Goal: Register for event/course

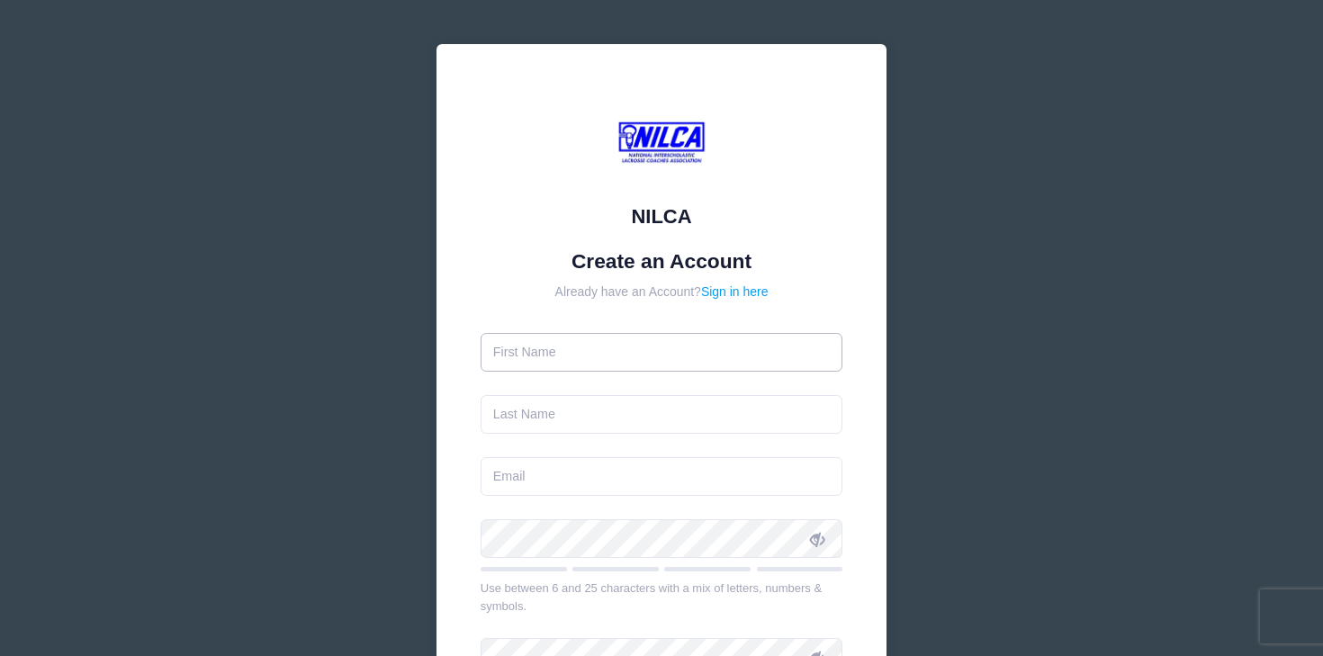
click at [563, 353] on input "text" at bounding box center [662, 352] width 363 height 39
type input "[PERSON_NAME]"
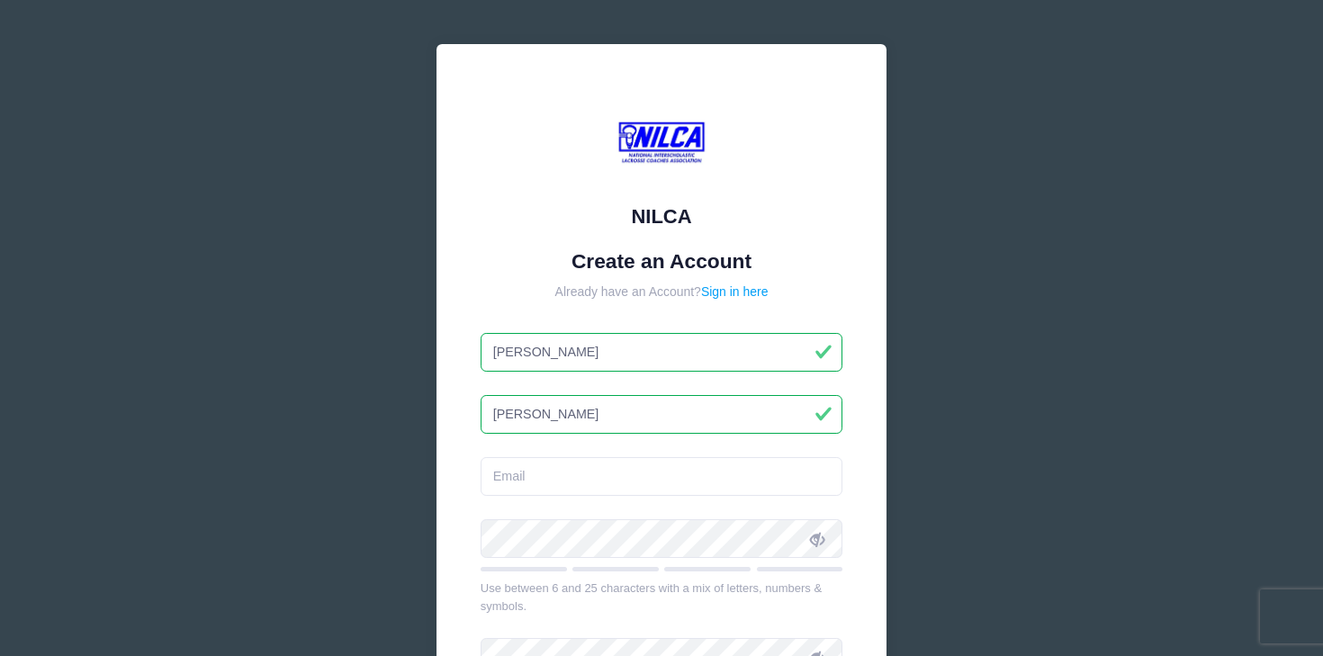
type input "[PERSON_NAME]"
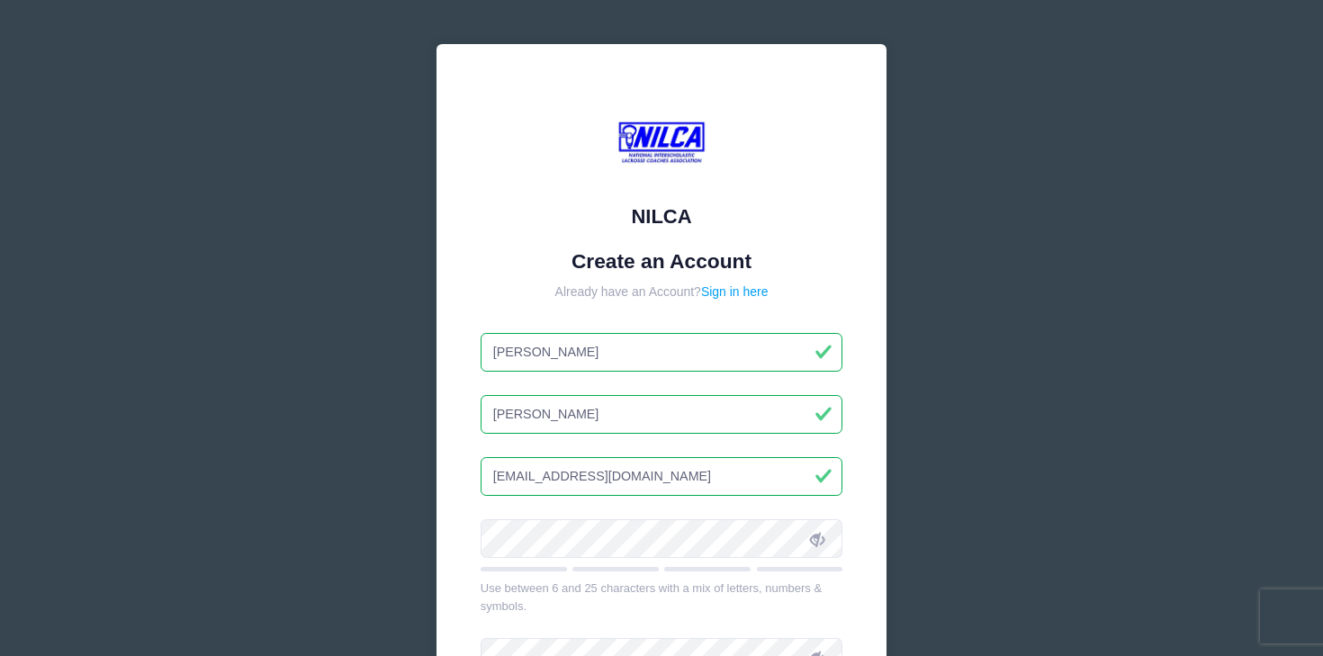
type input "[EMAIL_ADDRESS][DOMAIN_NAME]"
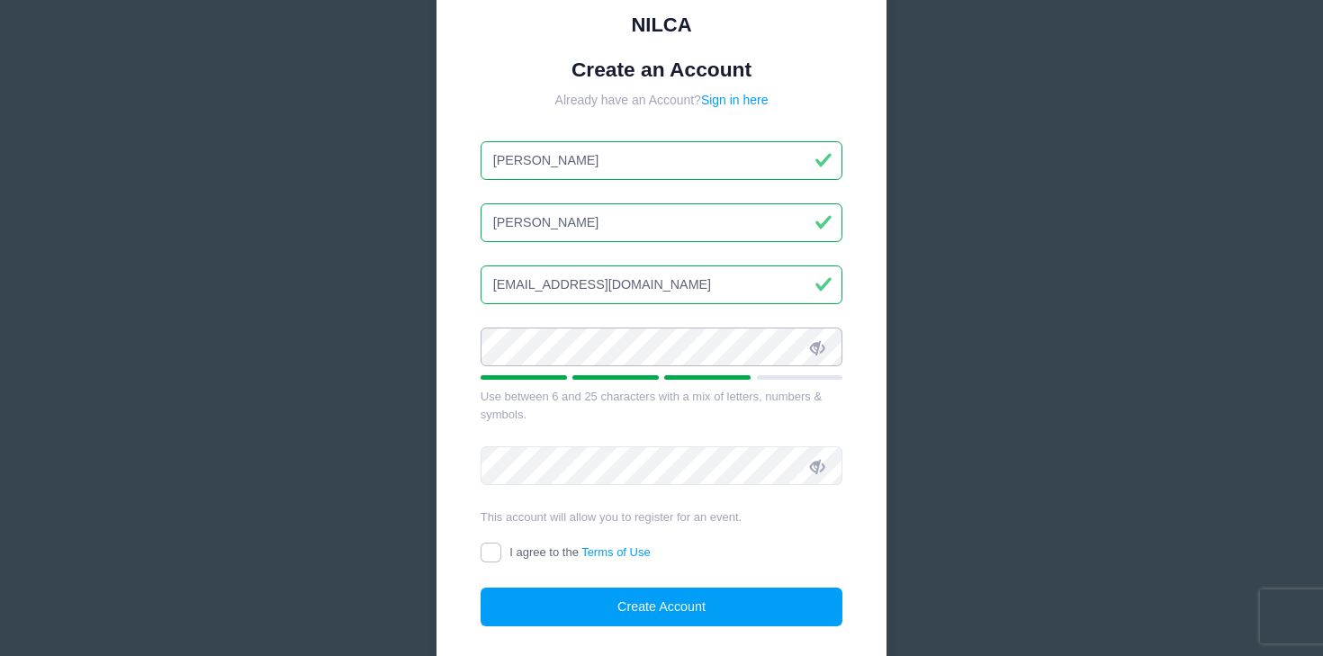
scroll to position [200, 0]
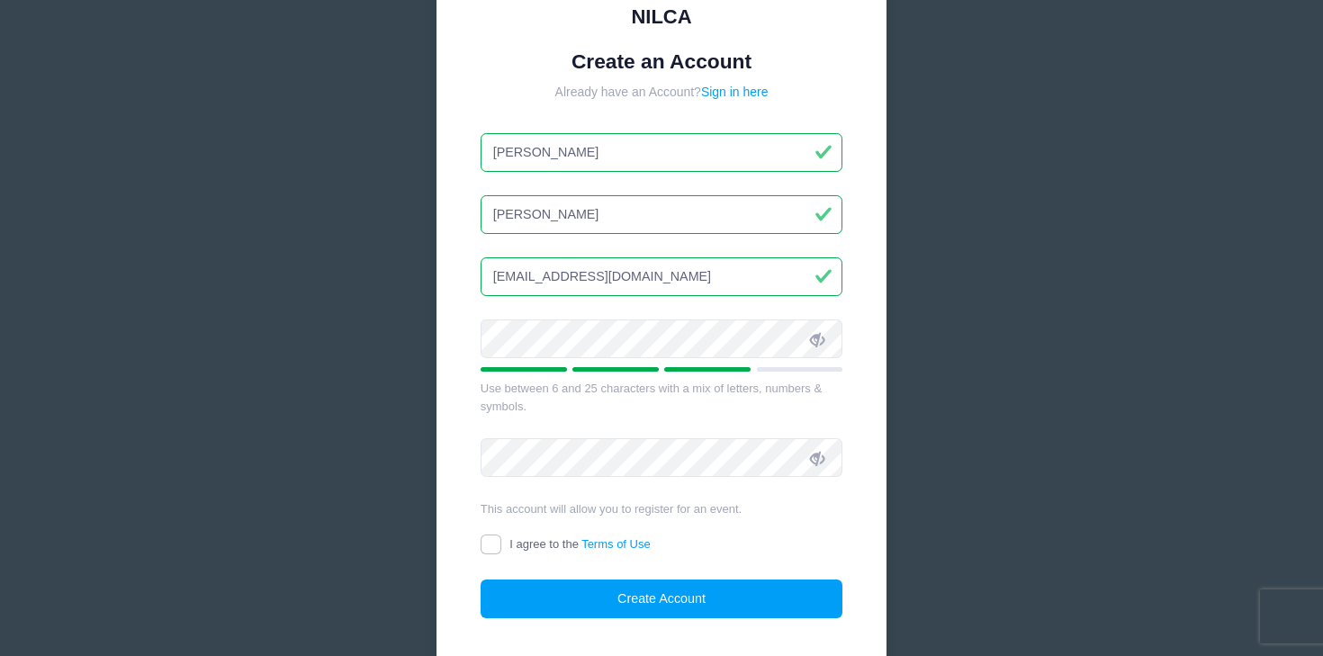
click at [817, 340] on icon at bounding box center [817, 339] width 14 height 14
click at [490, 552] on input "I agree to the Terms of Use" at bounding box center [491, 545] width 21 height 21
checkbox input "true"
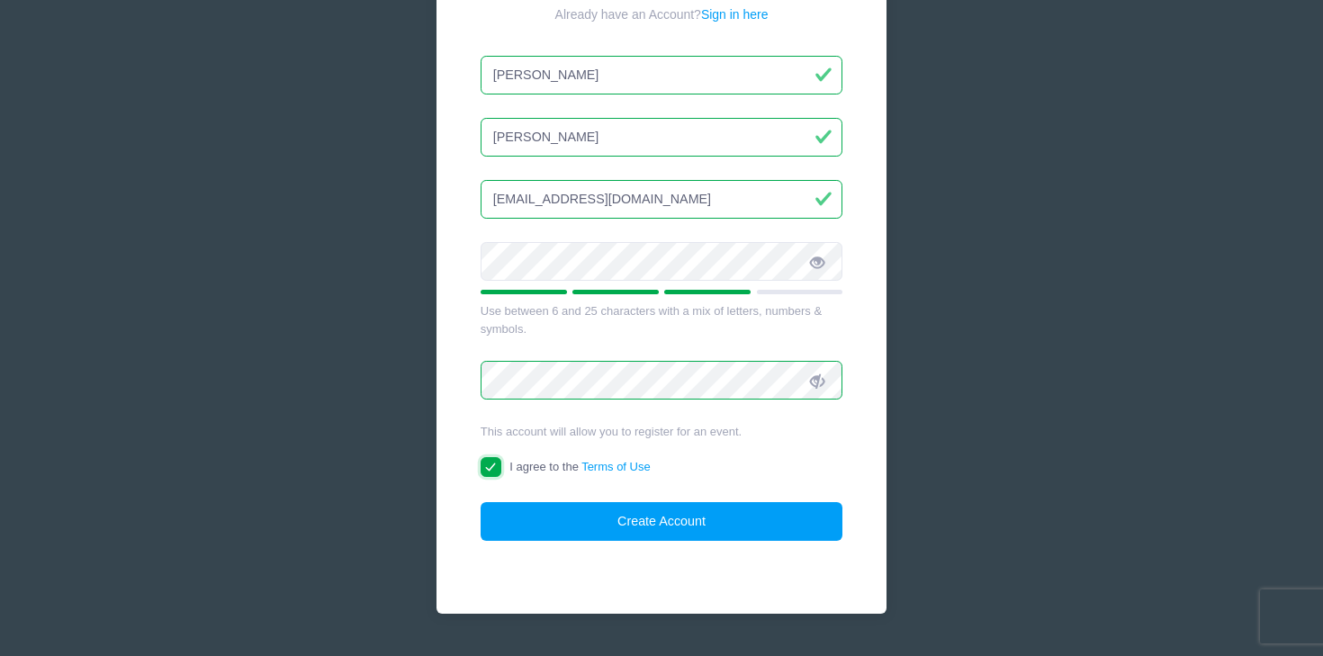
scroll to position [280, 0]
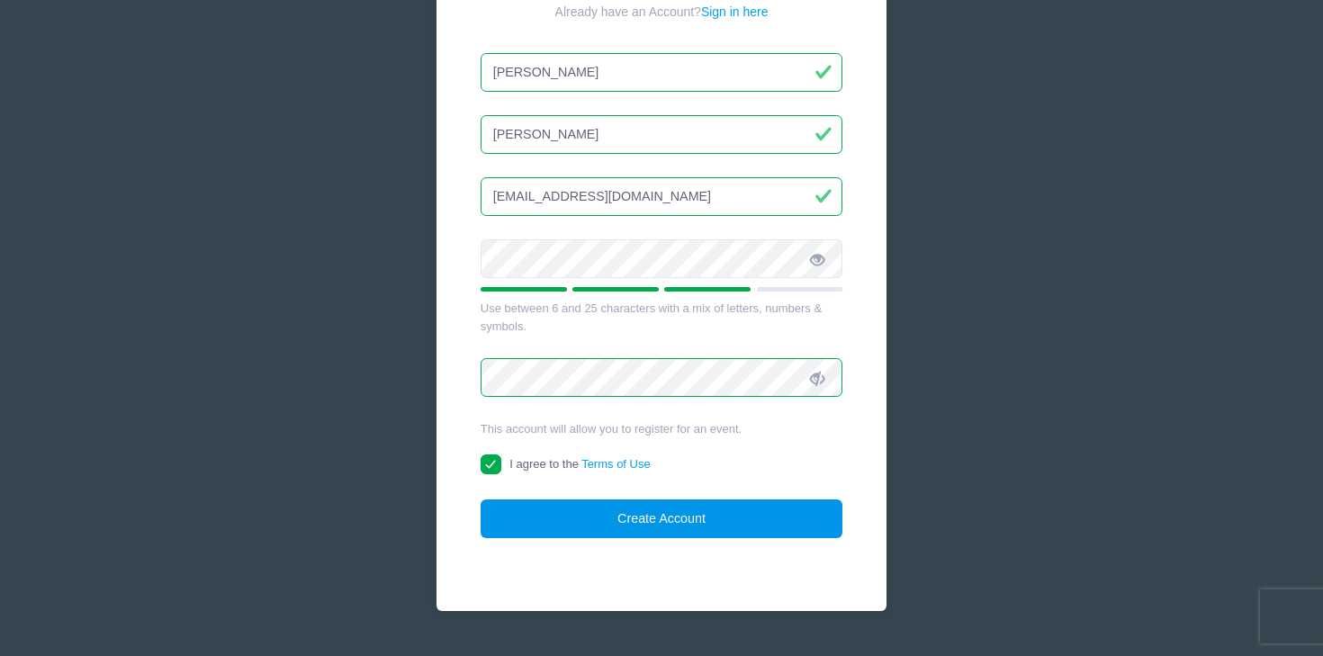
click at [627, 514] on button "Create Account" at bounding box center [662, 519] width 363 height 39
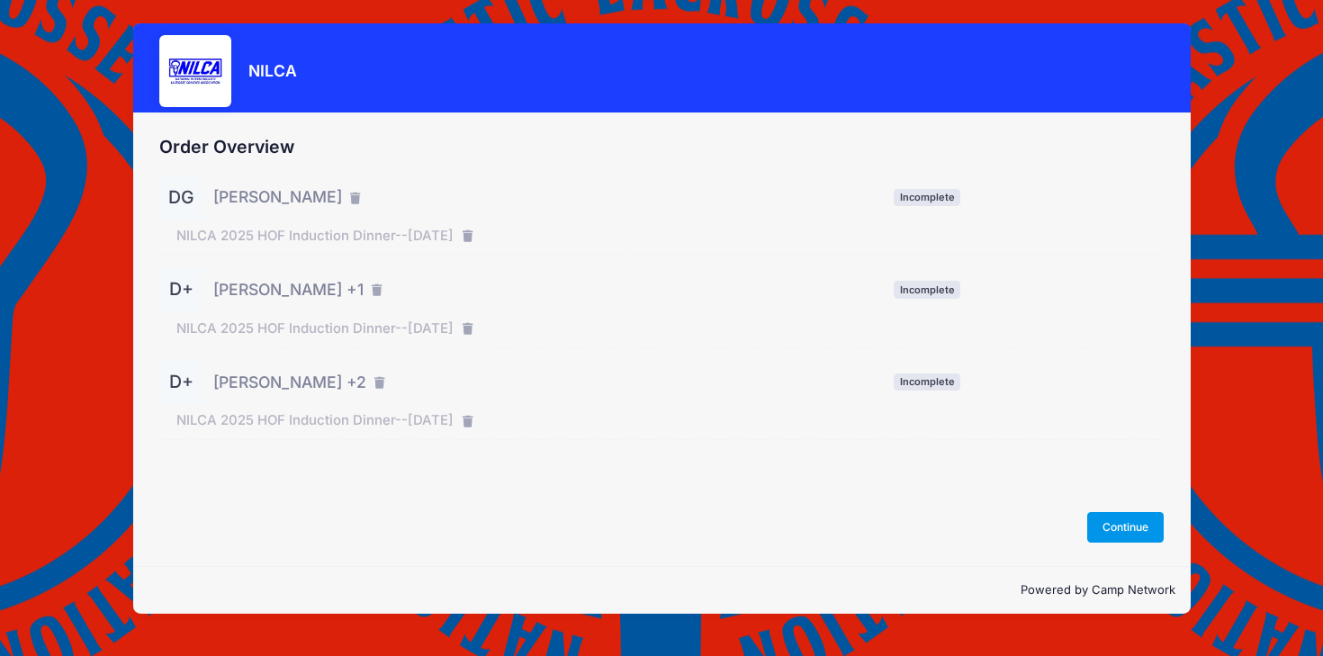
click at [1109, 529] on button "Continue" at bounding box center [1126, 527] width 77 height 31
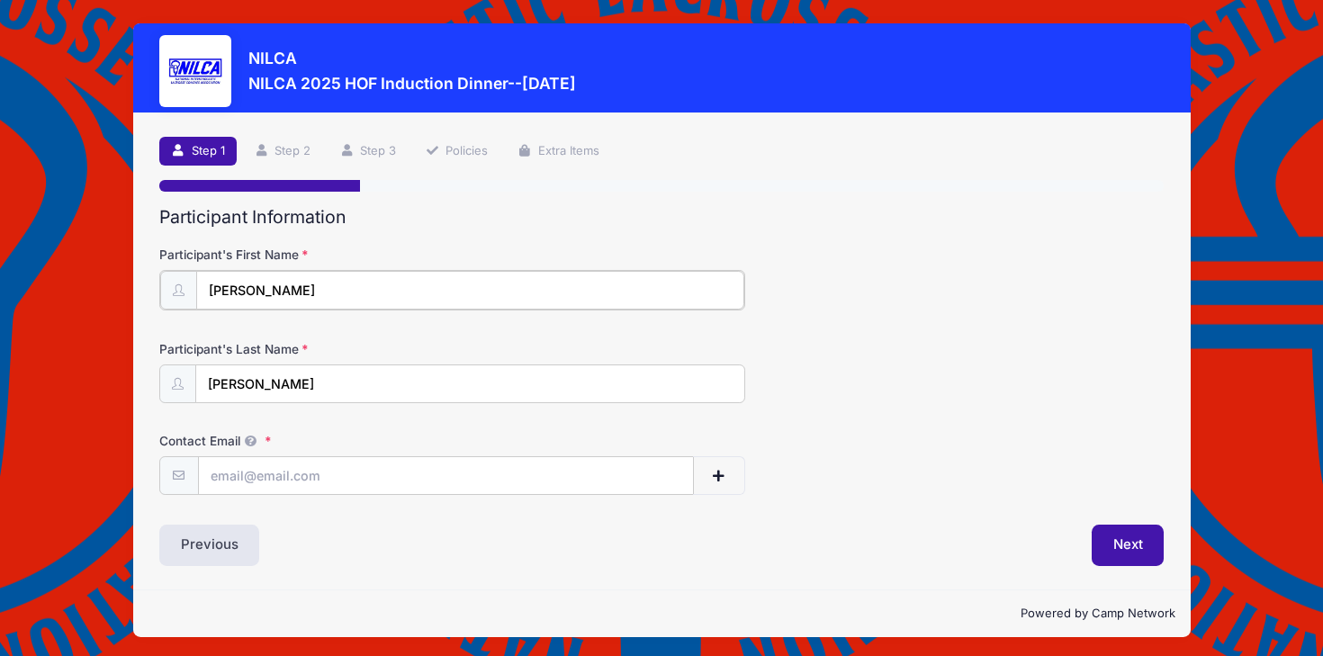
click at [313, 300] on input "[PERSON_NAME]" at bounding box center [470, 290] width 548 height 39
type input "[PERSON_NAME]"
click at [302, 471] on input "Contact Email" at bounding box center [446, 475] width 494 height 39
type input "[EMAIL_ADDRESS][DOMAIN_NAME]"
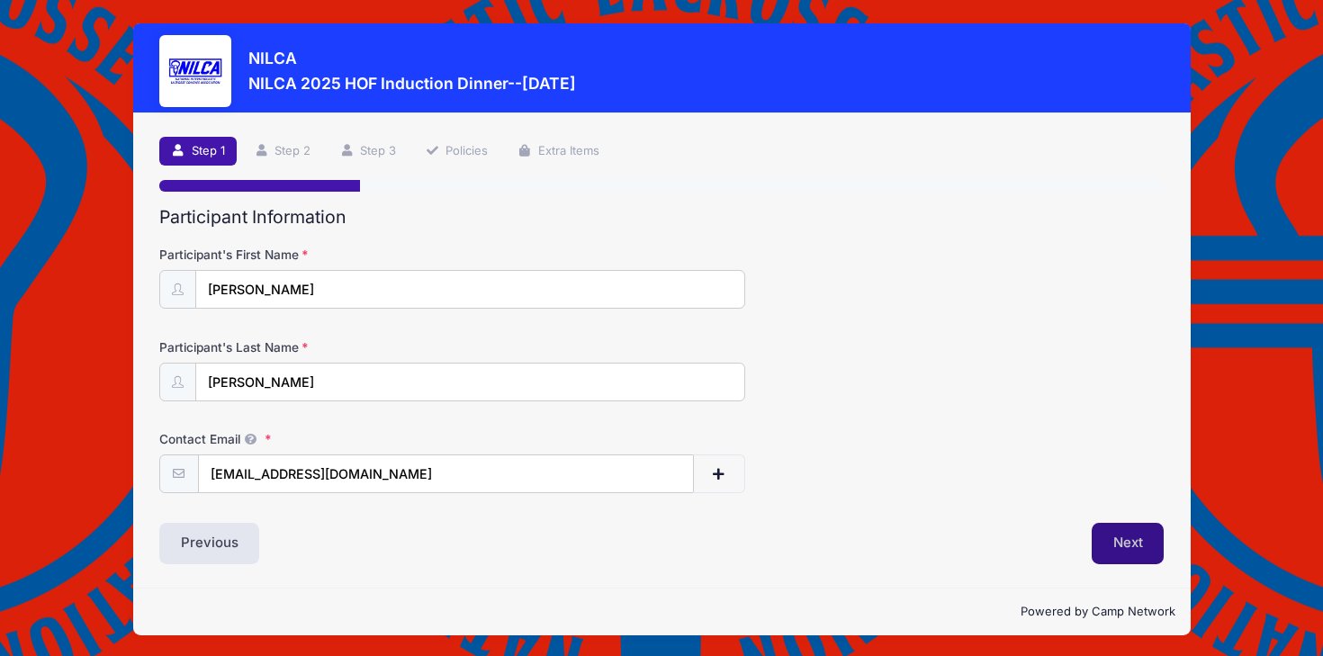
click at [1132, 537] on button "Next" at bounding box center [1128, 543] width 73 height 41
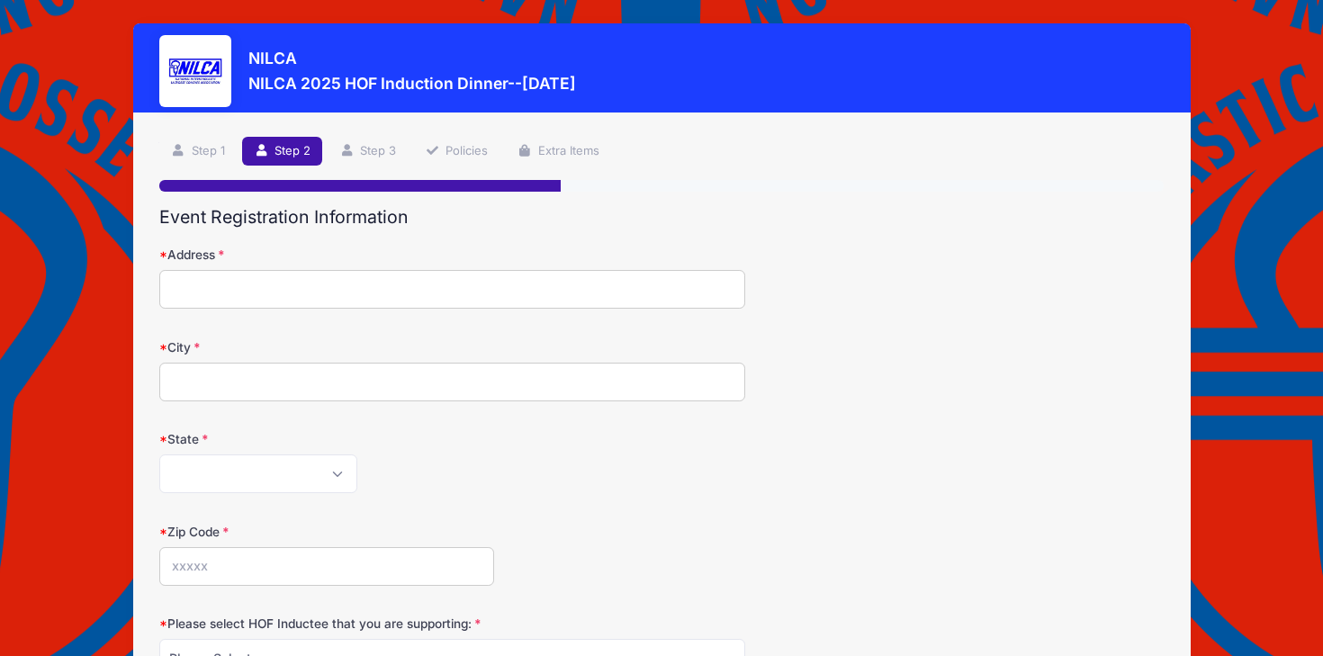
click at [254, 270] on input "Address" at bounding box center [452, 289] width 586 height 39
type input "148 Hampton Road"
type input "[GEOGRAPHIC_DATA]"
select select "NY"
type input "11530"
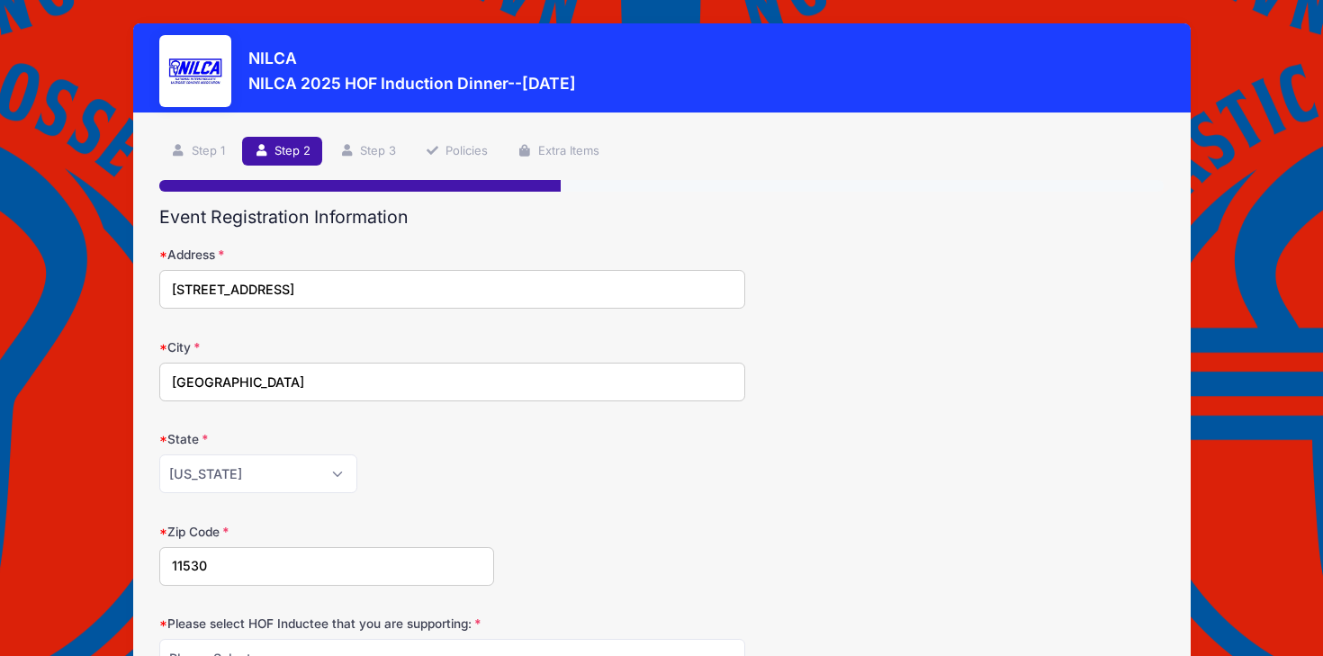
click at [580, 487] on div "[US_STATE] [US_STATE] [US_STATE] [US_STATE] [US_STATE] Armed Forces Africa Arme…" at bounding box center [452, 474] width 586 height 39
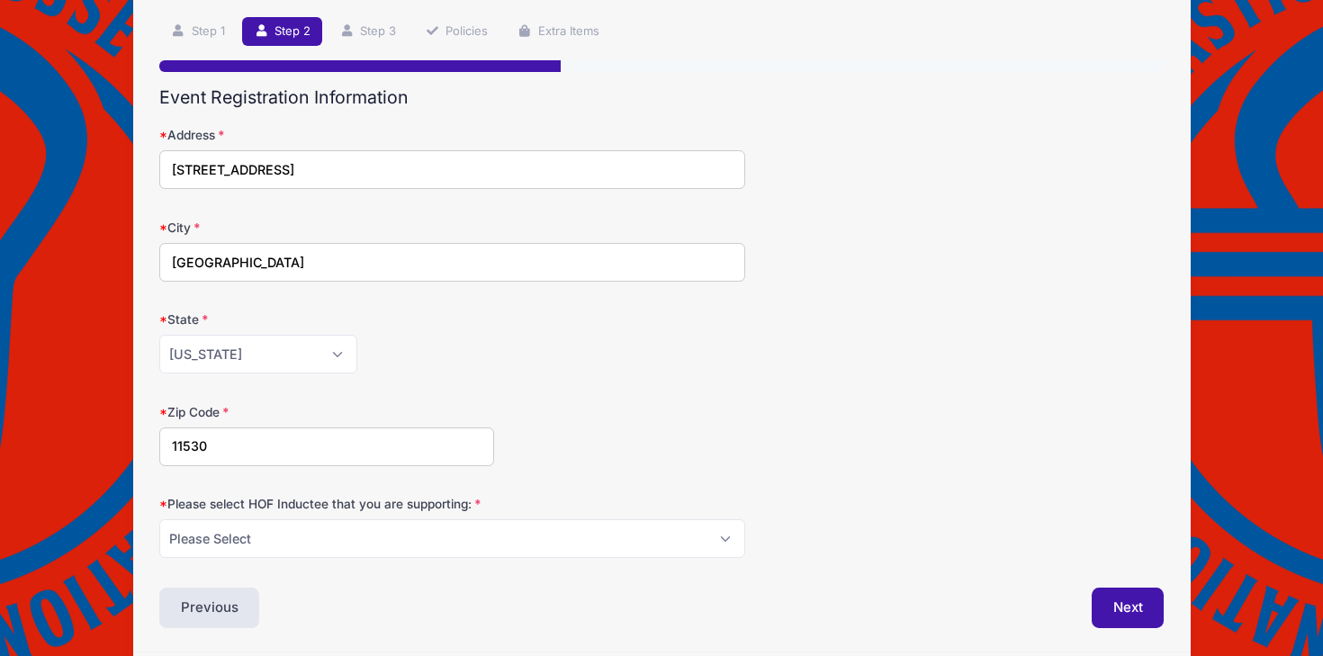
scroll to position [162, 0]
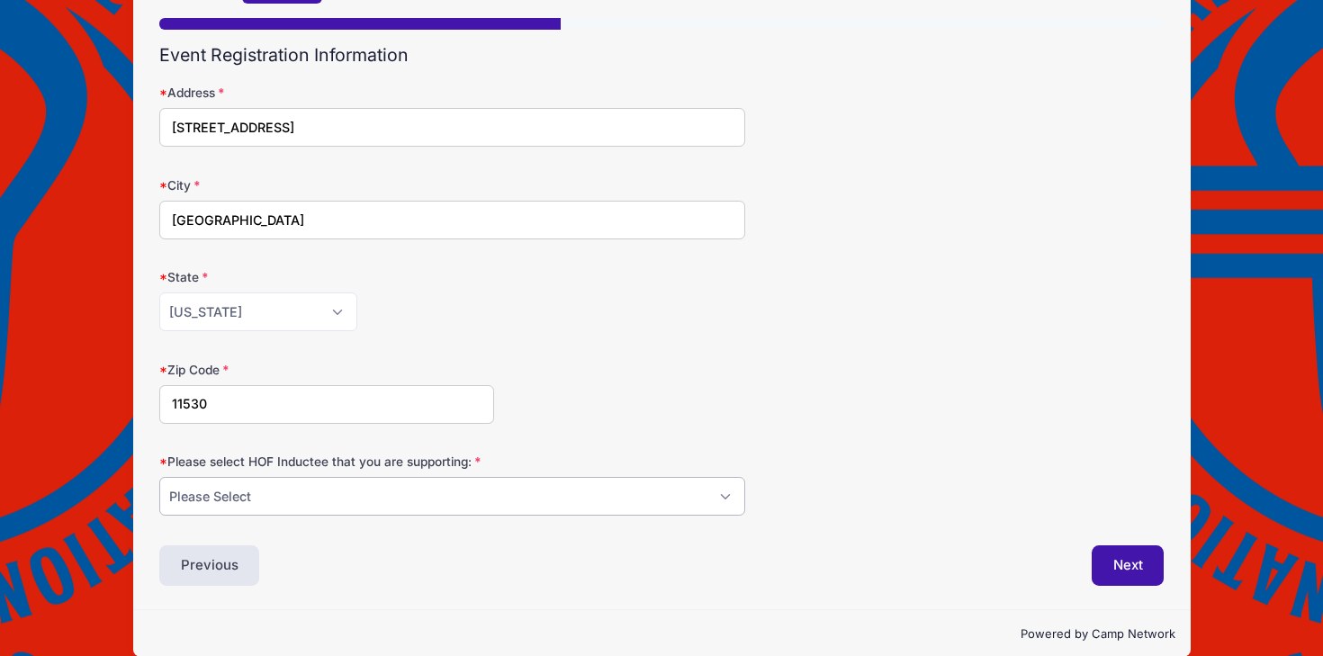
click at [575, 494] on select "Please Select [PERSON_NAME] [PERSON_NAME] [PERSON_NAME] [PERSON_NAME] [PERSON_N…" at bounding box center [452, 496] width 586 height 39
select select "[PERSON_NAME]"
click at [159, 477] on select "Please Select [PERSON_NAME] [PERSON_NAME] [PERSON_NAME] [PERSON_NAME] [PERSON_N…" at bounding box center [452, 496] width 586 height 39
click at [1145, 570] on button "Next" at bounding box center [1128, 566] width 73 height 41
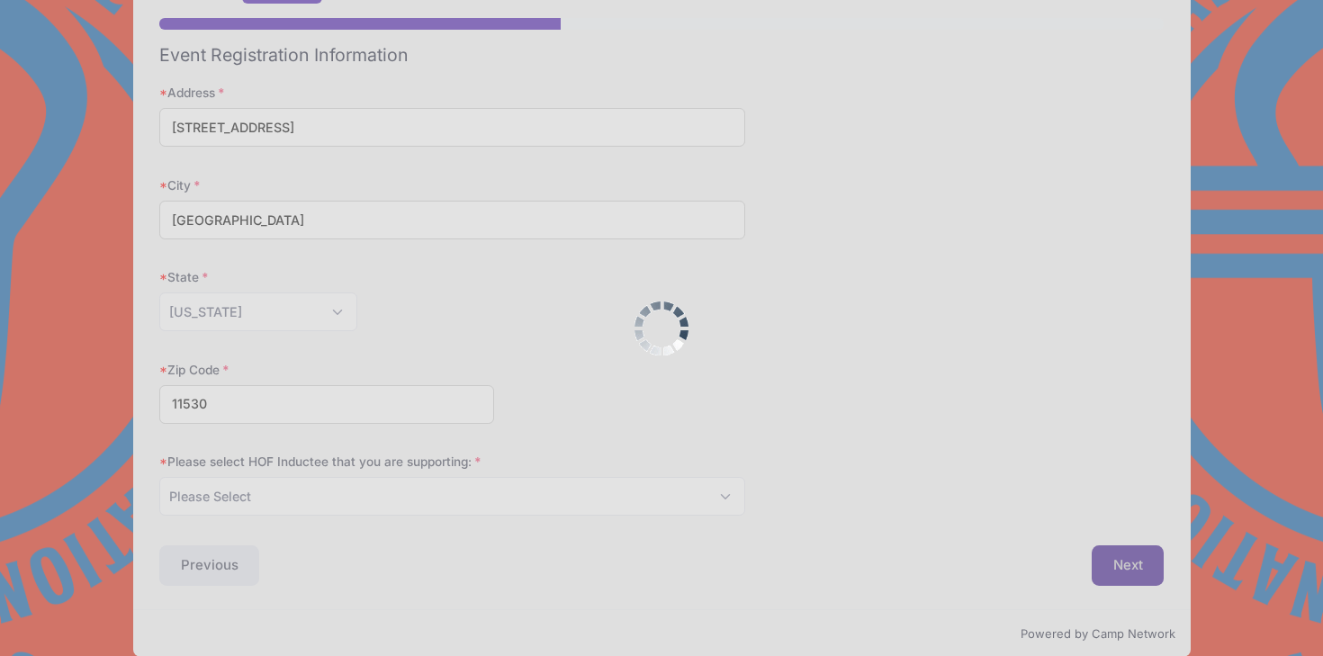
scroll to position [0, 0]
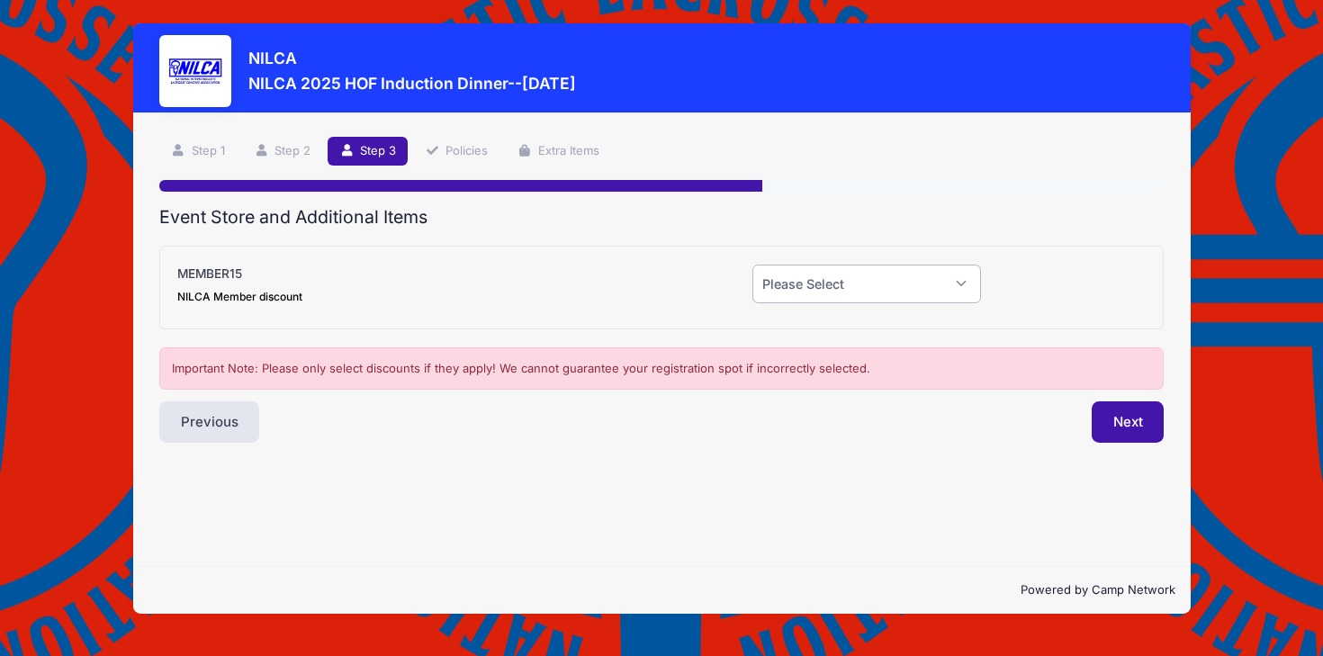
click at [907, 293] on select "Please Select Yes (-$15.00) No" at bounding box center [867, 284] width 229 height 39
select select "0"
click at [753, 265] on select "Please Select Yes (-$15.00) No" at bounding box center [867, 284] width 229 height 39
click at [1129, 430] on button "Next" at bounding box center [1128, 422] width 73 height 41
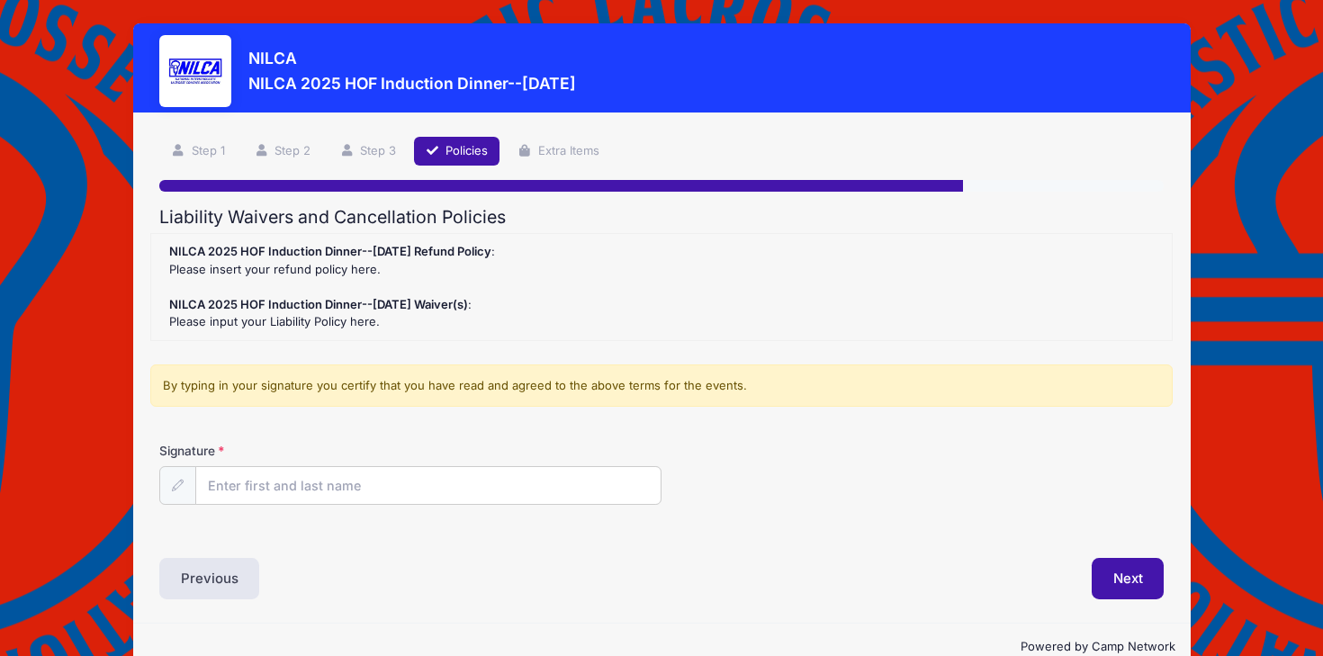
scroll to position [37, 0]
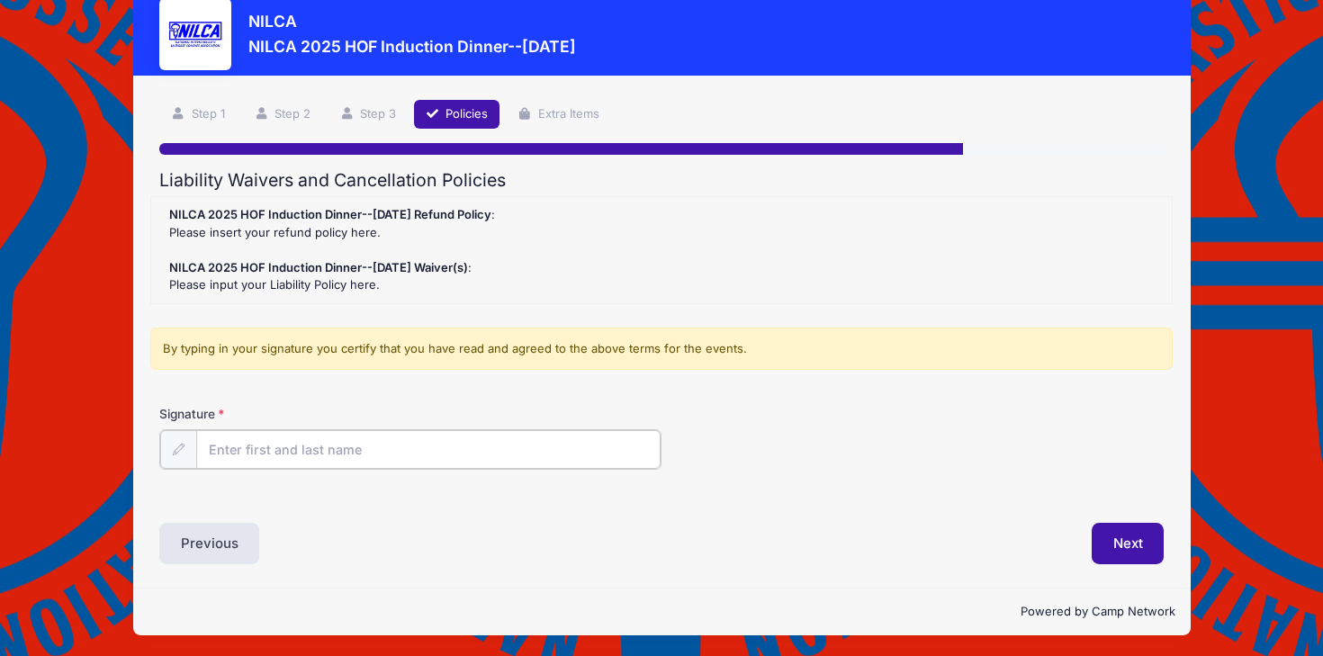
click at [294, 452] on input "Signature" at bounding box center [428, 449] width 465 height 39
type input "DG"
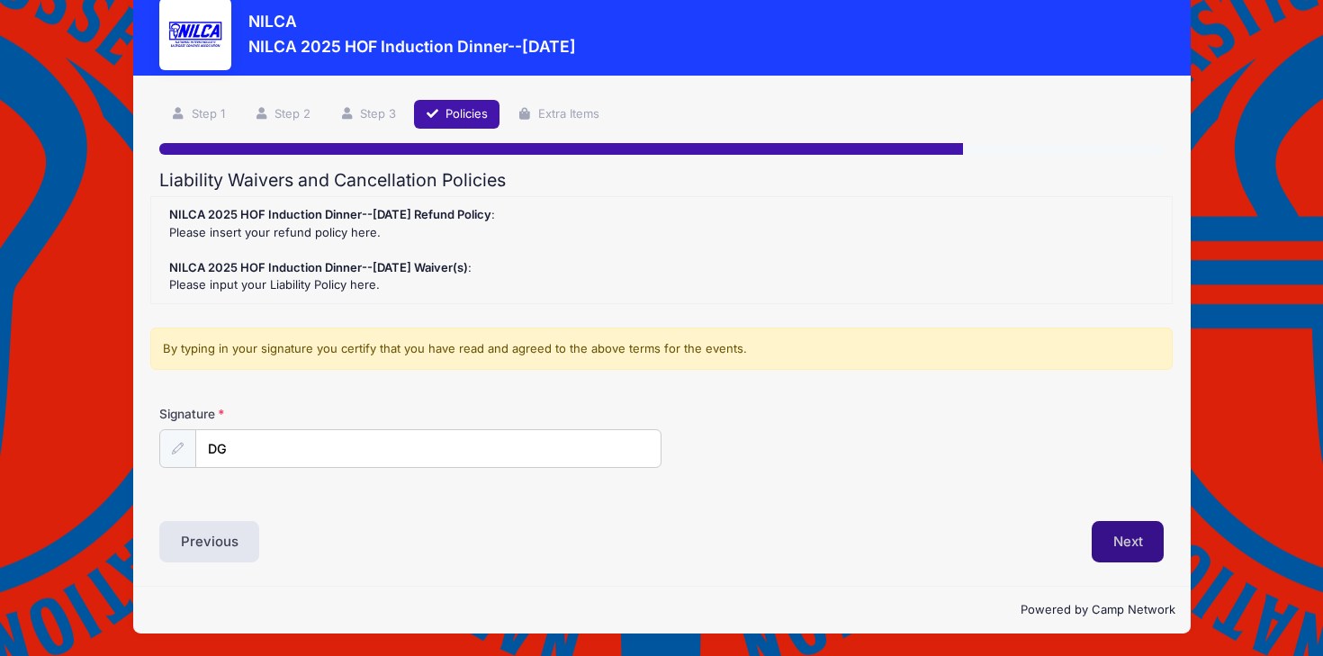
click at [1111, 544] on button "Next" at bounding box center [1128, 541] width 73 height 41
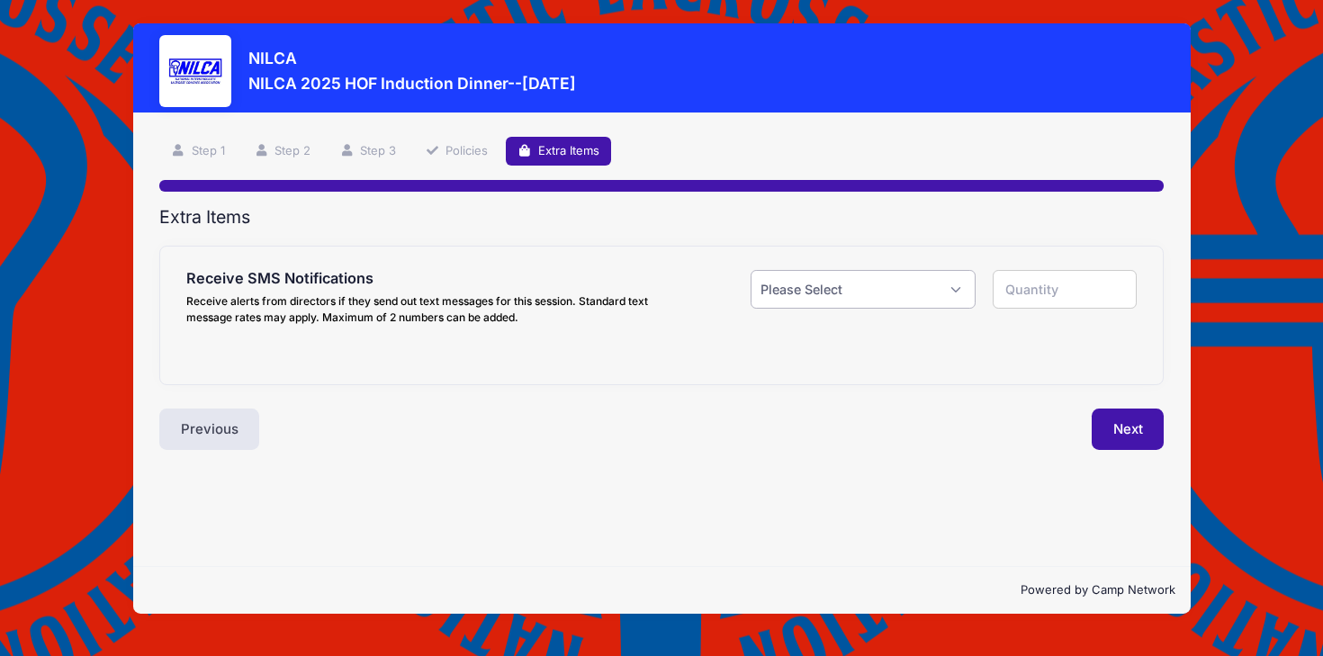
click at [940, 286] on select "Please Select Yes ($0.00) No" at bounding box center [863, 289] width 224 height 39
select select "1"
click at [751, 270] on select "Please Select Yes ($0.00) No" at bounding box center [863, 289] width 224 height 39
type input "1"
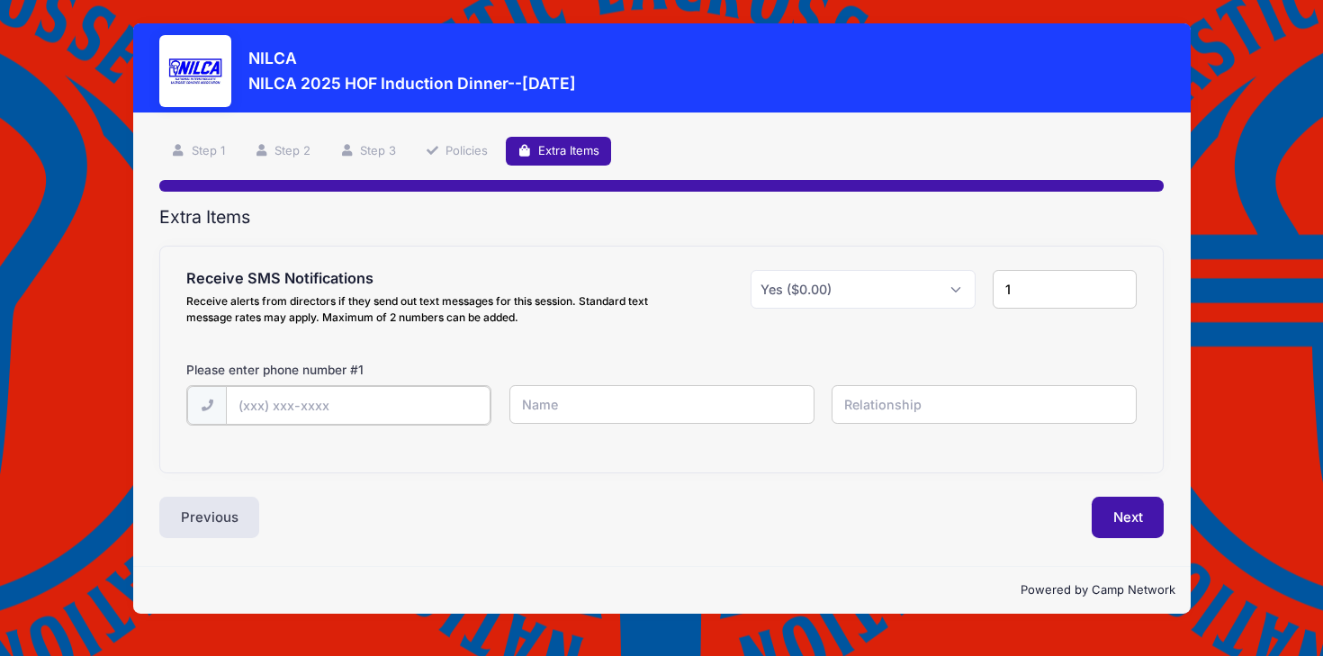
click at [272, 396] on input "text" at bounding box center [358, 405] width 265 height 39
type input "(5"
click at [961, 286] on select "Please Select Yes ($0.00) No" at bounding box center [863, 289] width 224 height 39
select select "0"
click at [751, 270] on select "Please Select Yes ($0.00) No" at bounding box center [863, 289] width 224 height 39
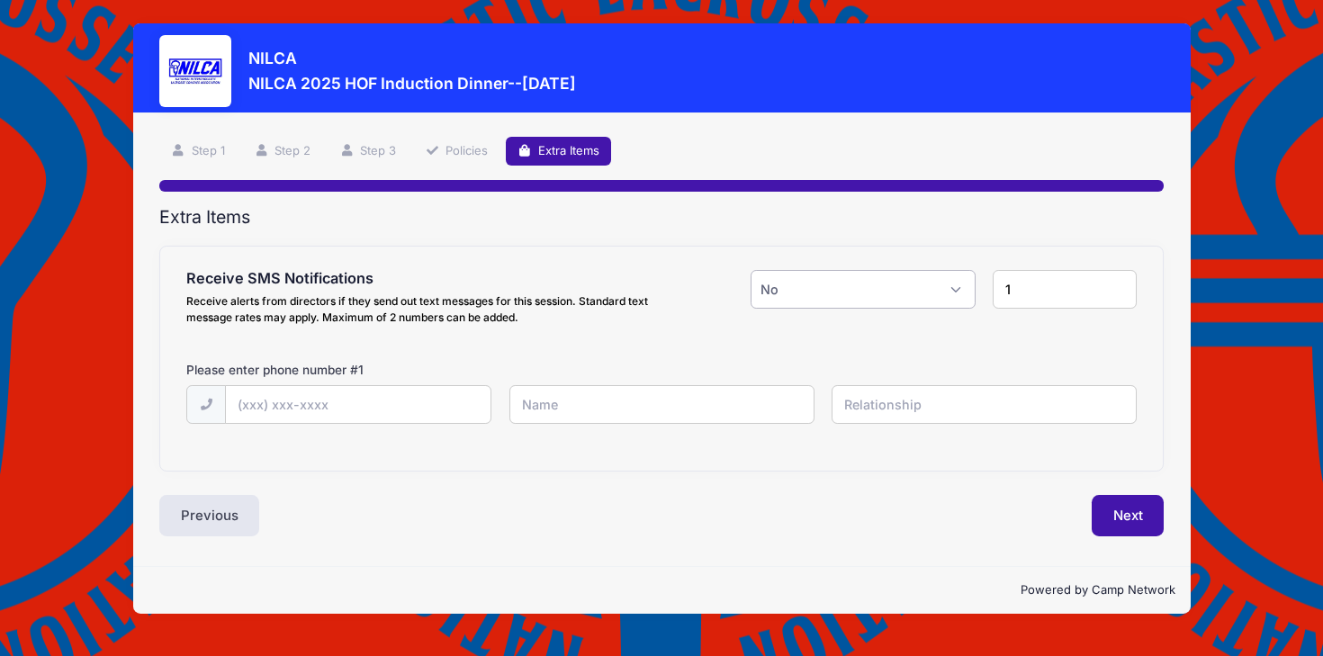
type input "0"
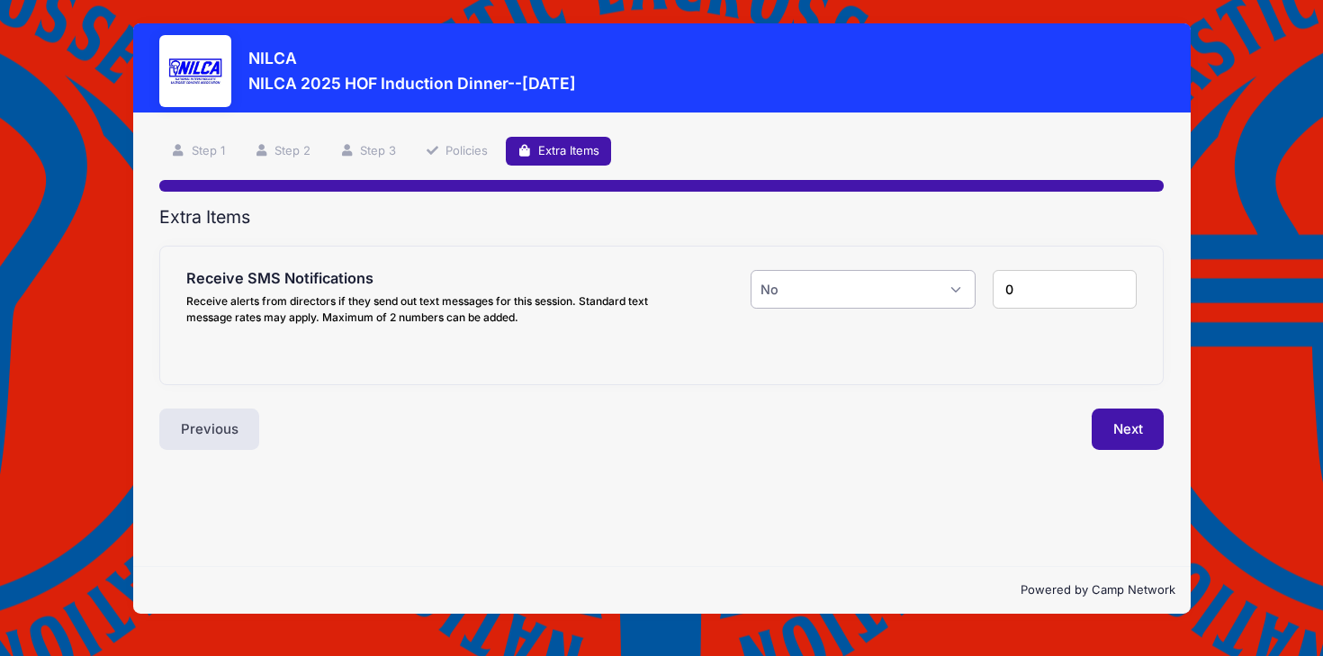
click at [946, 290] on select "Please Select Yes ($0.00) No" at bounding box center [863, 289] width 224 height 39
select select "1"
click at [751, 270] on select "Please Select Yes ($0.00) No" at bounding box center [863, 289] width 224 height 39
type input "1"
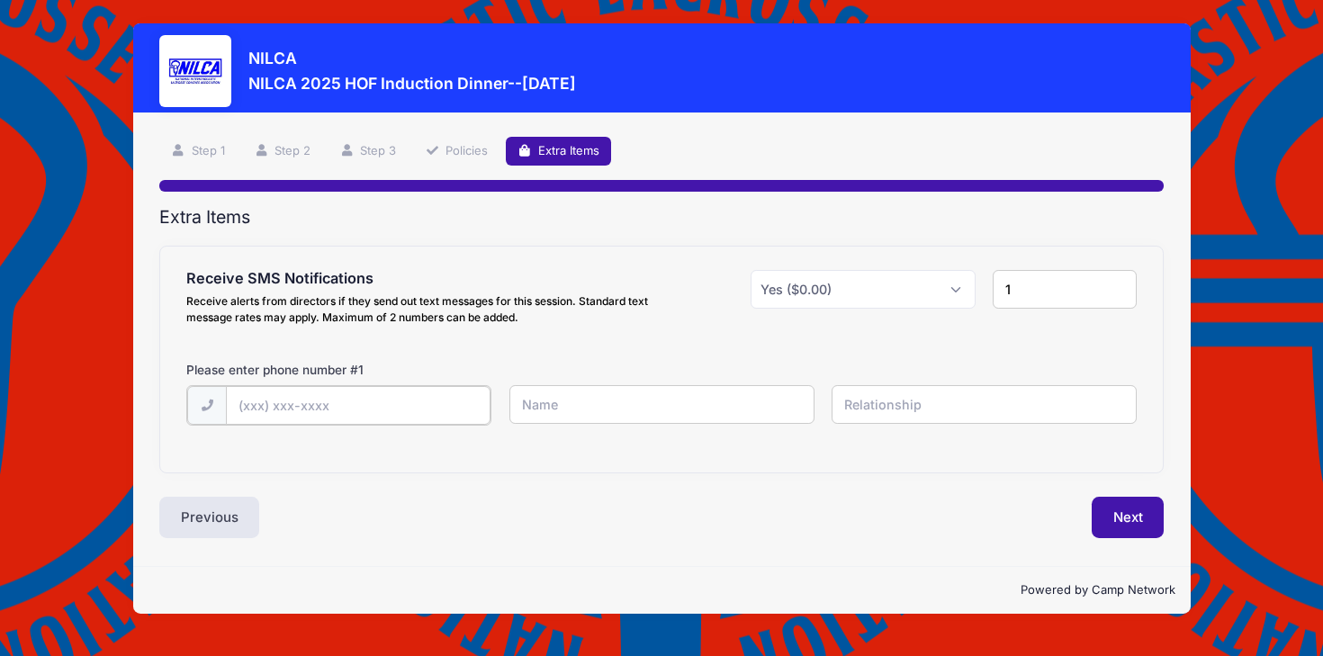
click at [310, 396] on input "text" at bounding box center [358, 405] width 265 height 39
type input "(516) 639-5294"
click at [671, 464] on div "Receive SMS Notifications Receive alerts from directors if they send out text m…" at bounding box center [662, 359] width 1004 height 224
click at [1136, 522] on button "Next" at bounding box center [1128, 515] width 73 height 41
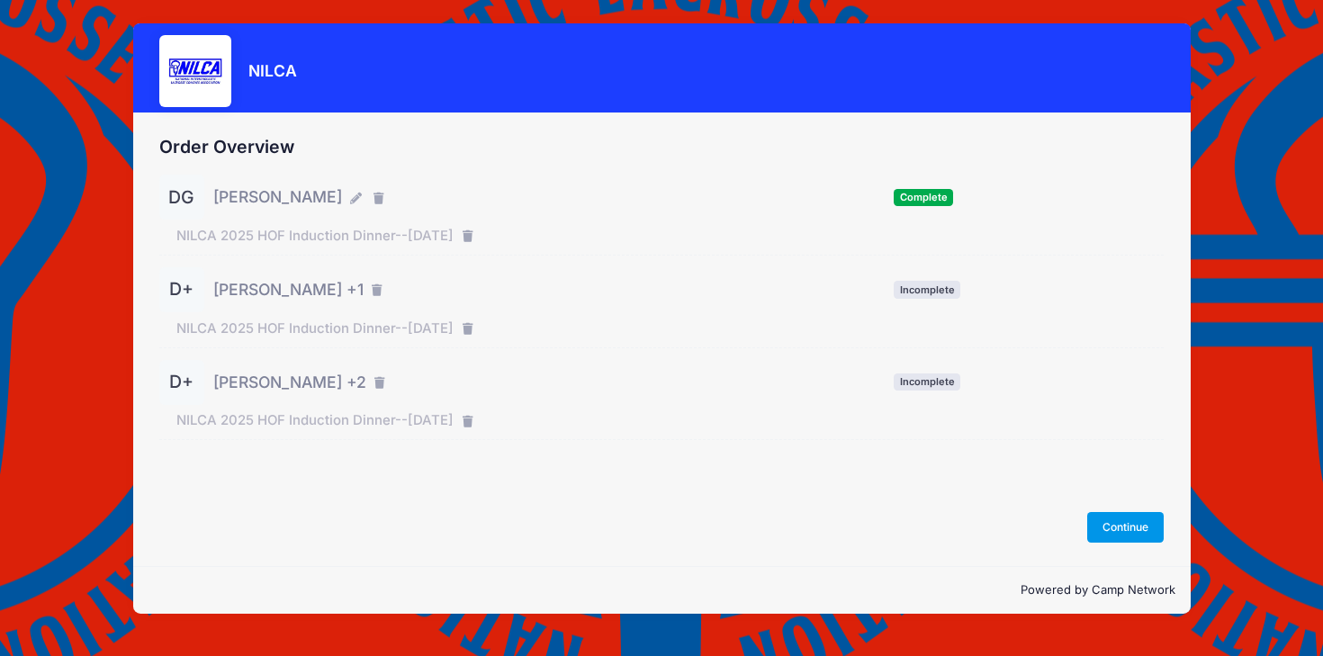
click at [1132, 533] on button "Continue" at bounding box center [1126, 527] width 77 height 31
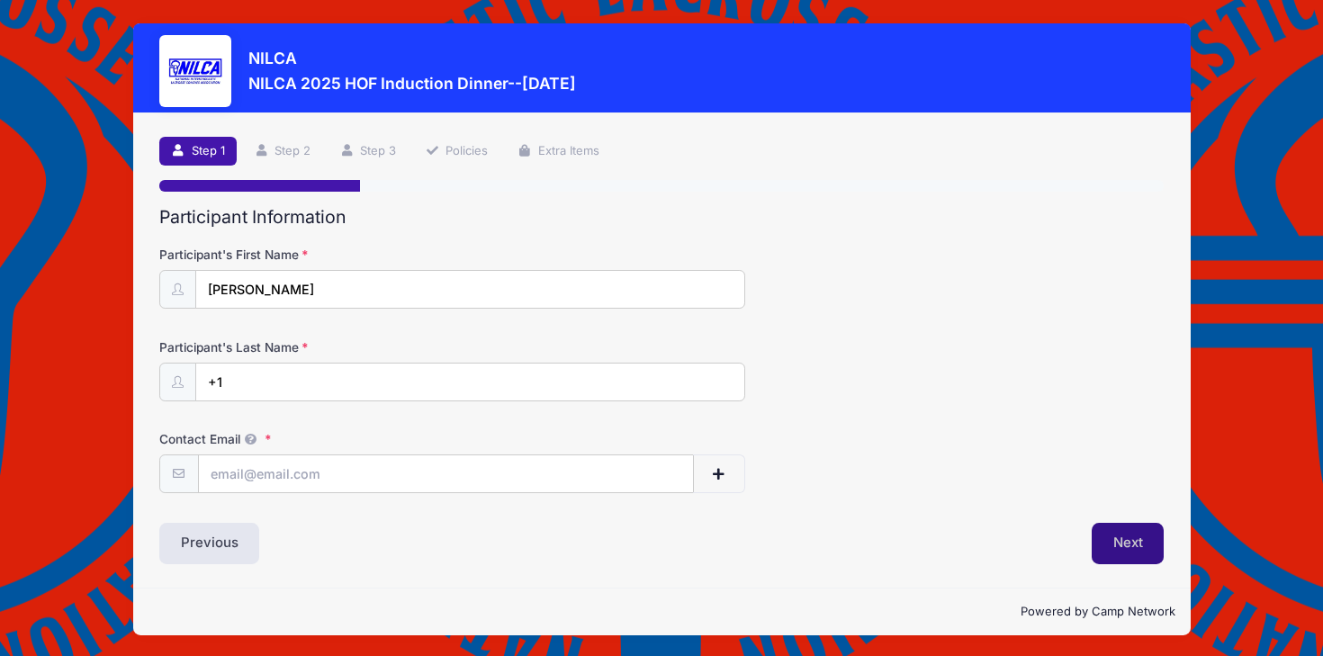
click at [1132, 533] on button "Next" at bounding box center [1128, 543] width 73 height 41
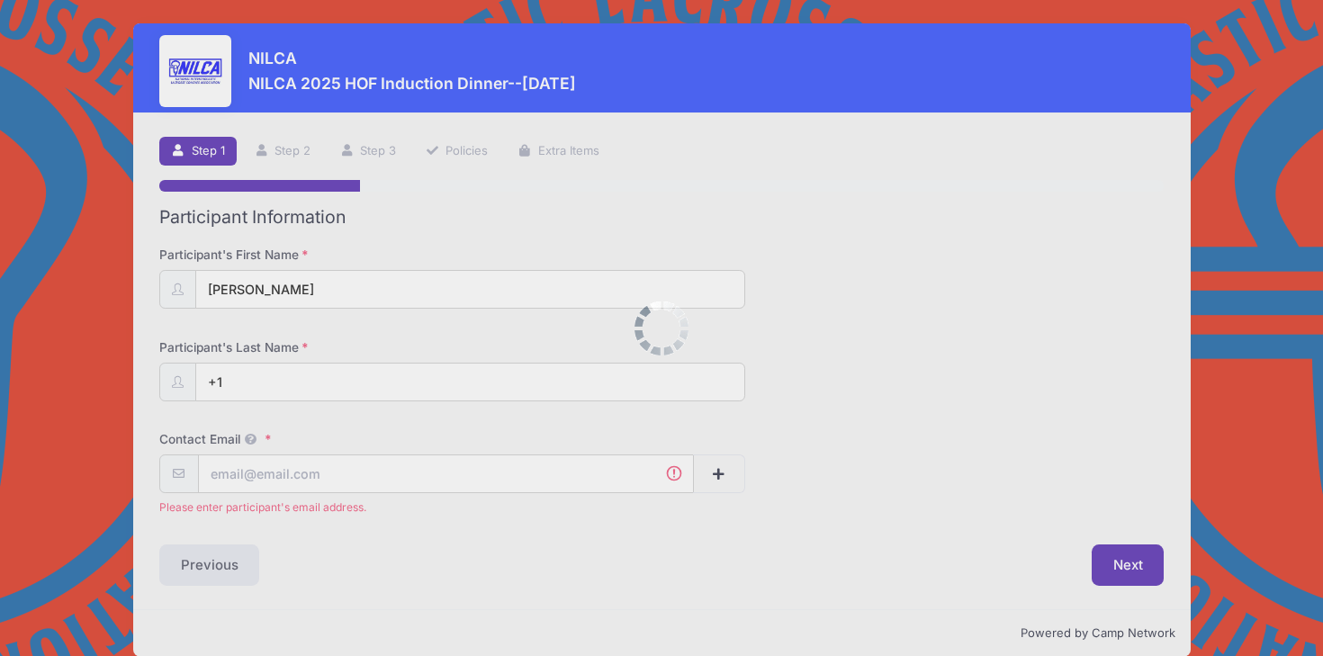
scroll to position [23, 0]
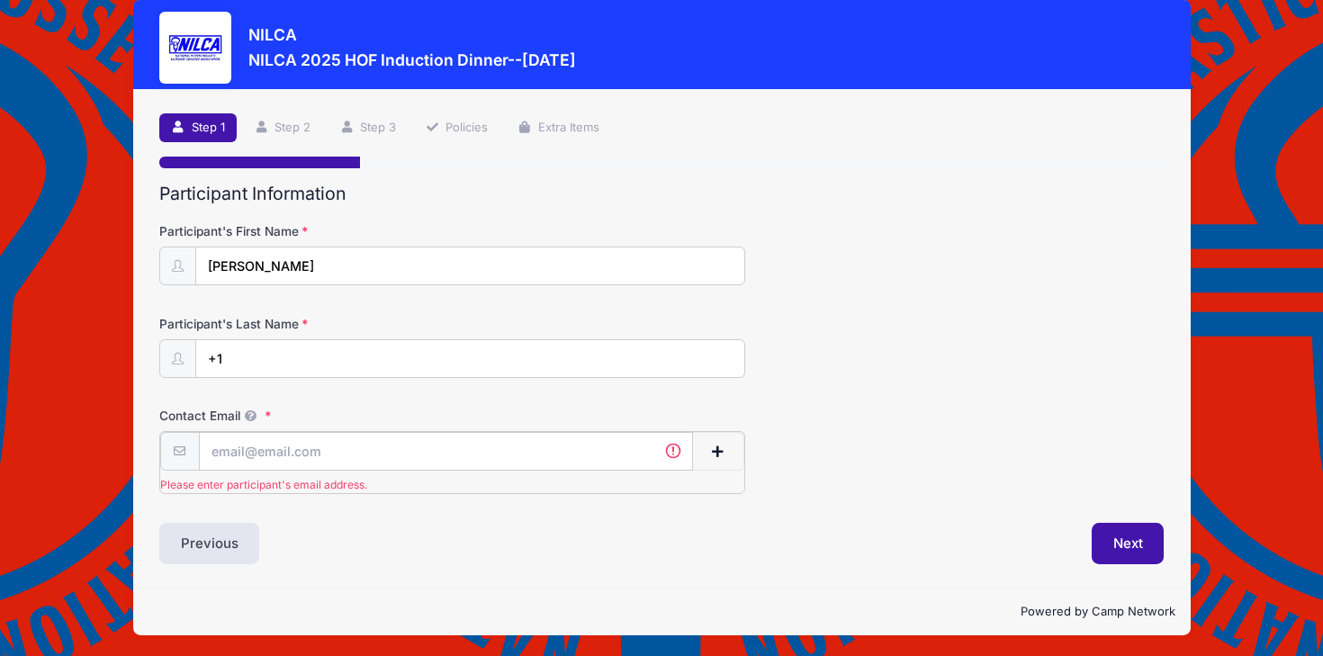
click at [338, 449] on input "Contact Email" at bounding box center [446, 451] width 494 height 39
type input "dgibbons89@gmail.com"
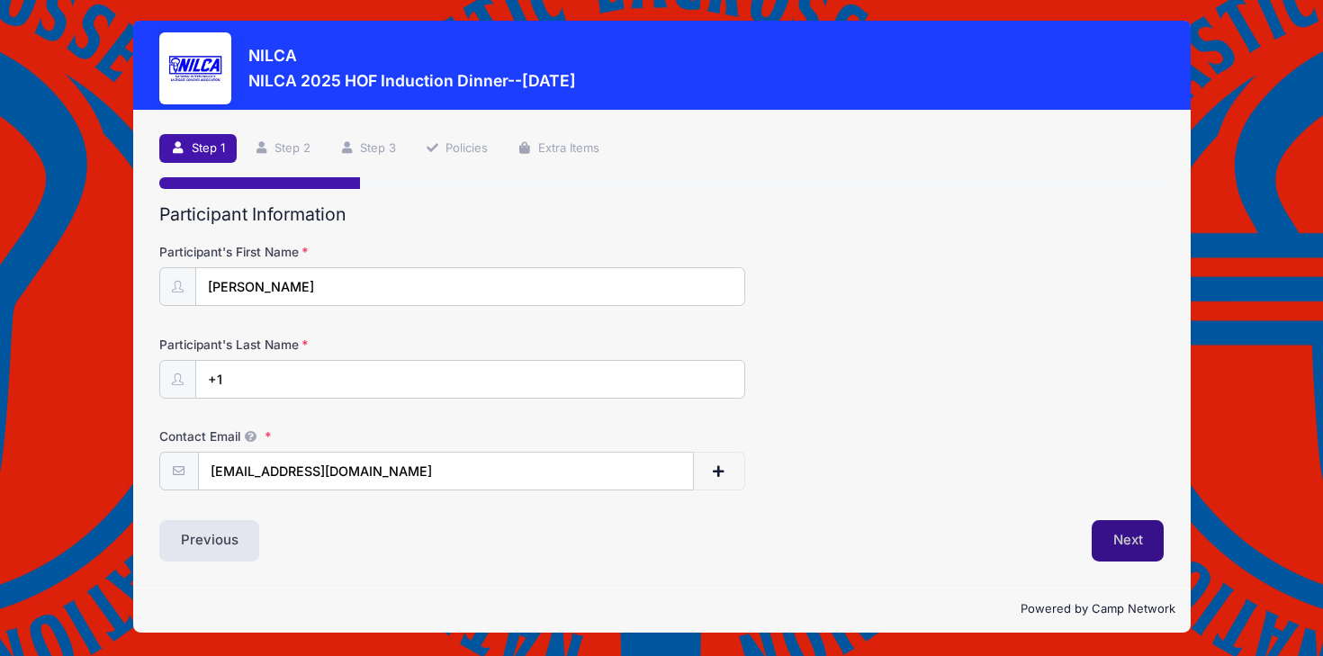
click at [1144, 542] on button "Next" at bounding box center [1128, 540] width 73 height 41
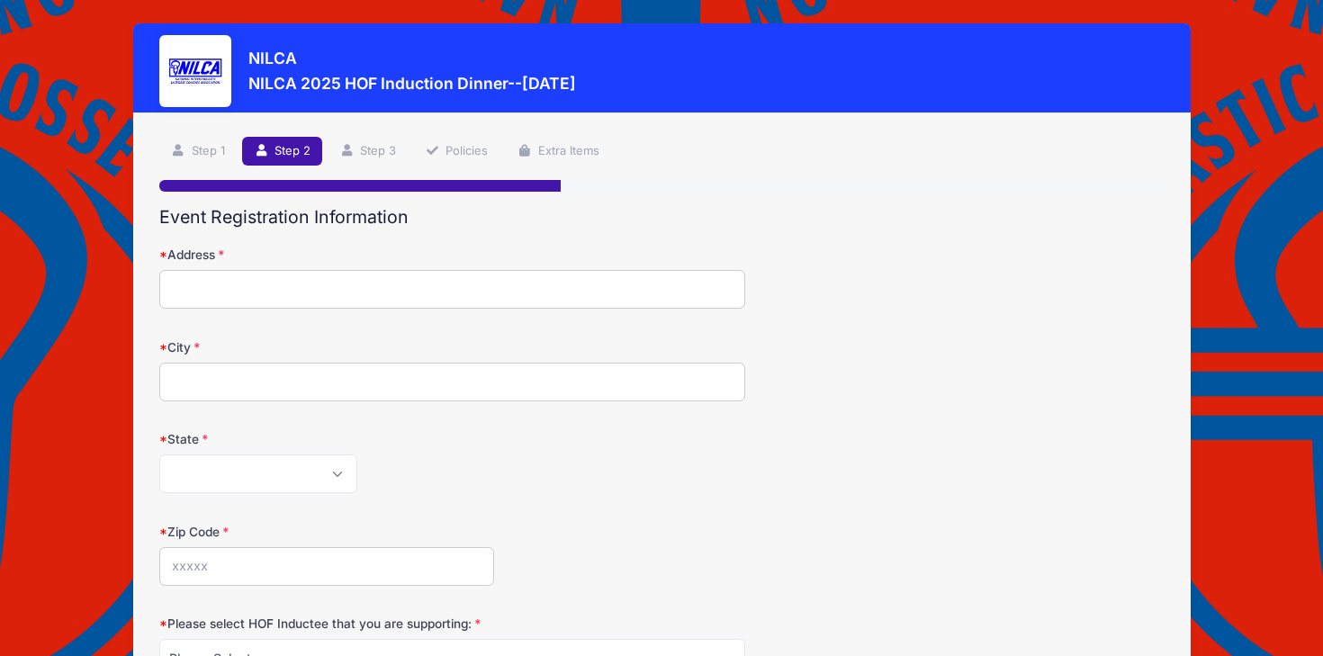
scroll to position [0, 0]
click at [241, 307] on input "Address" at bounding box center [452, 289] width 586 height 39
type input "[STREET_ADDRESS]"
type input "[GEOGRAPHIC_DATA]"
select select "NY"
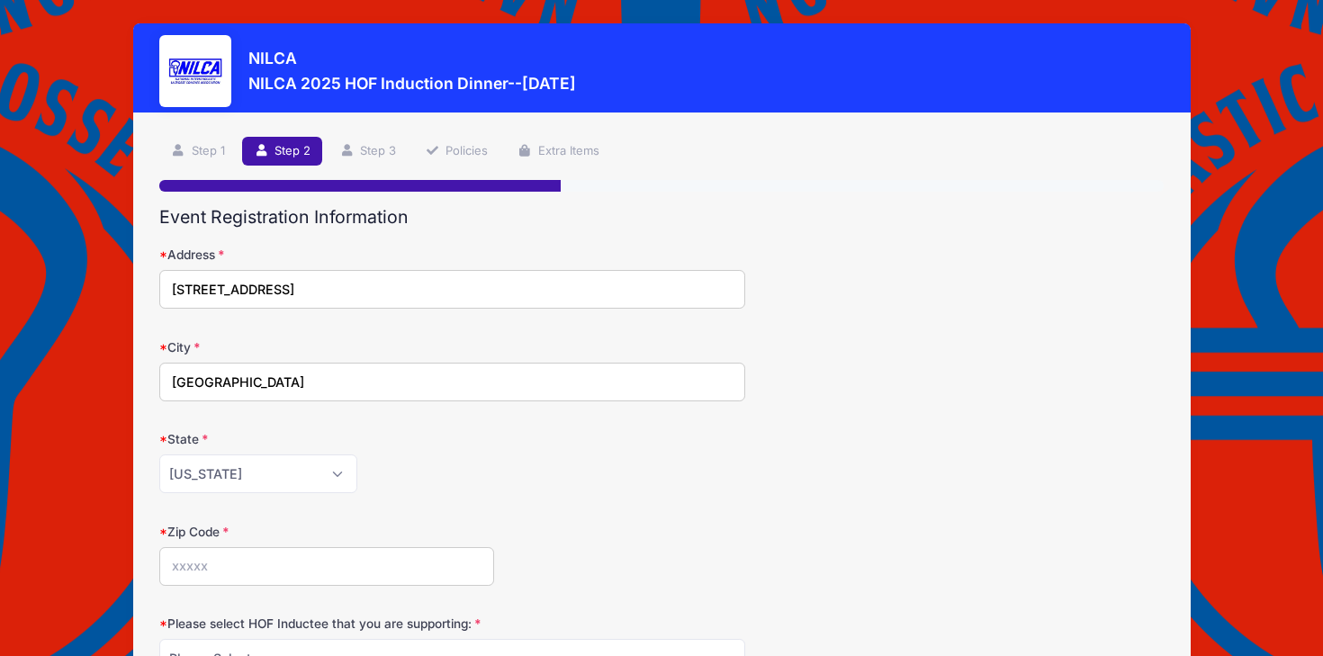
type input "11530"
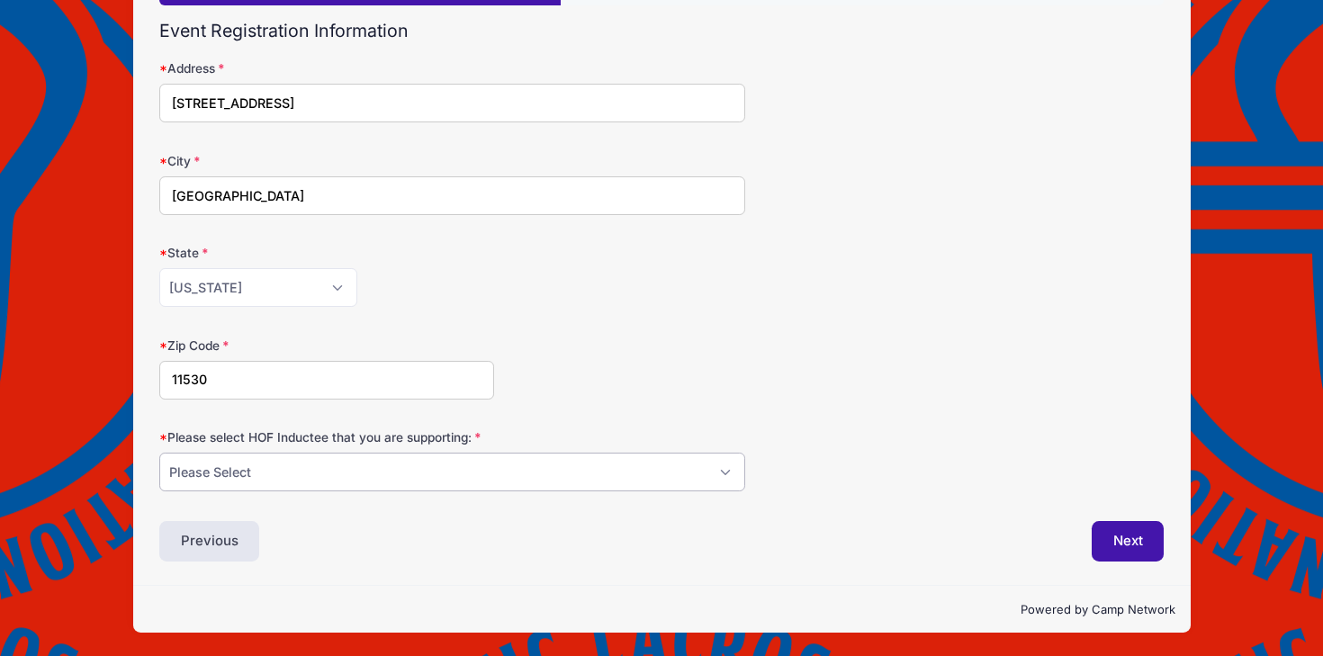
click at [650, 475] on select "Please Select [PERSON_NAME] [PERSON_NAME] [PERSON_NAME] [PERSON_NAME] [PERSON_N…" at bounding box center [452, 472] width 586 height 39
select select "[PERSON_NAME]"
click at [159, 453] on select "Please Select [PERSON_NAME] [PERSON_NAME] [PERSON_NAME] [PERSON_NAME] [PERSON_N…" at bounding box center [452, 472] width 586 height 39
click at [1131, 536] on button "Next" at bounding box center [1128, 541] width 73 height 41
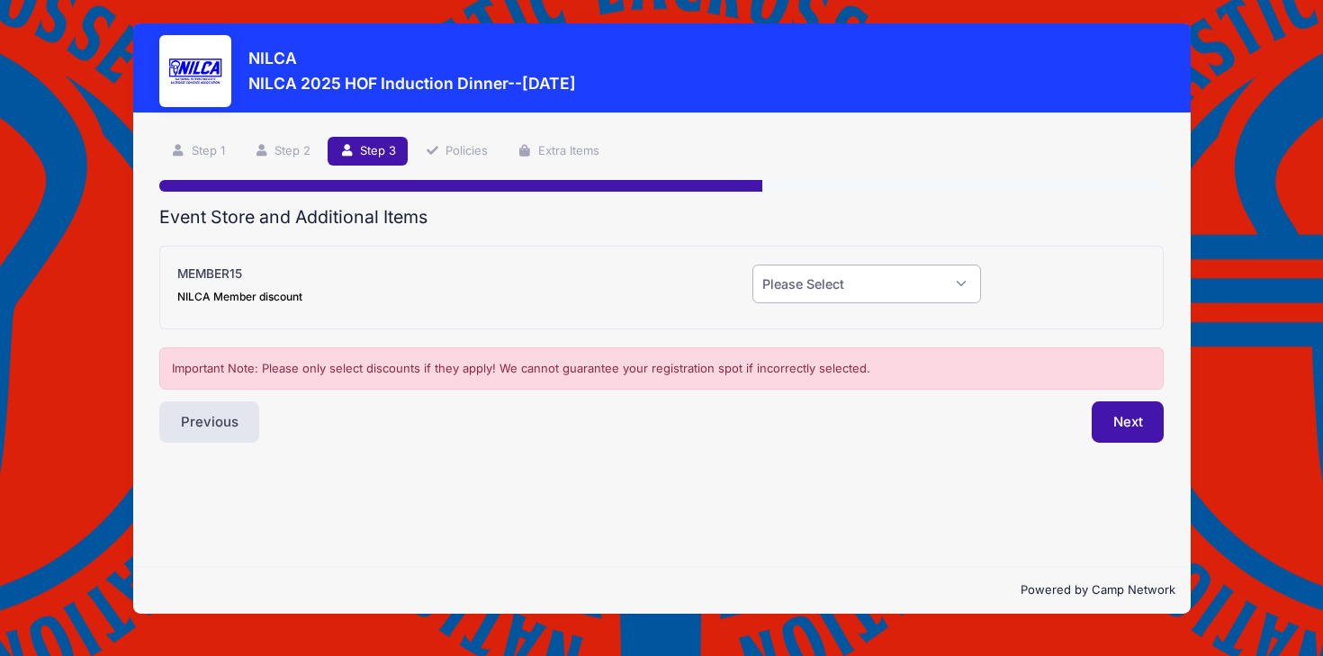
click at [858, 273] on select "Please Select Yes (-$15.00) No" at bounding box center [867, 284] width 229 height 39
select select "0"
click at [753, 265] on select "Please Select Yes (-$15.00) No" at bounding box center [867, 284] width 229 height 39
click at [1125, 429] on button "Next" at bounding box center [1128, 422] width 73 height 41
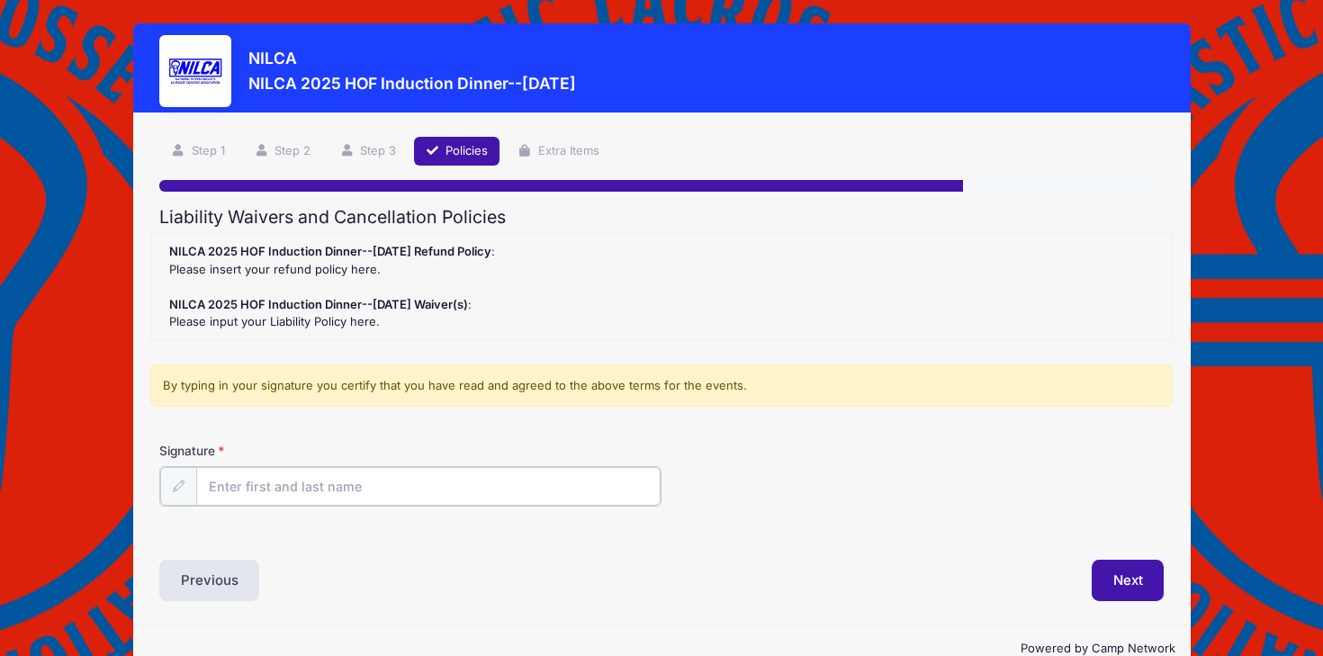
click at [314, 487] on input "Signature" at bounding box center [428, 486] width 465 height 39
type input "dg"
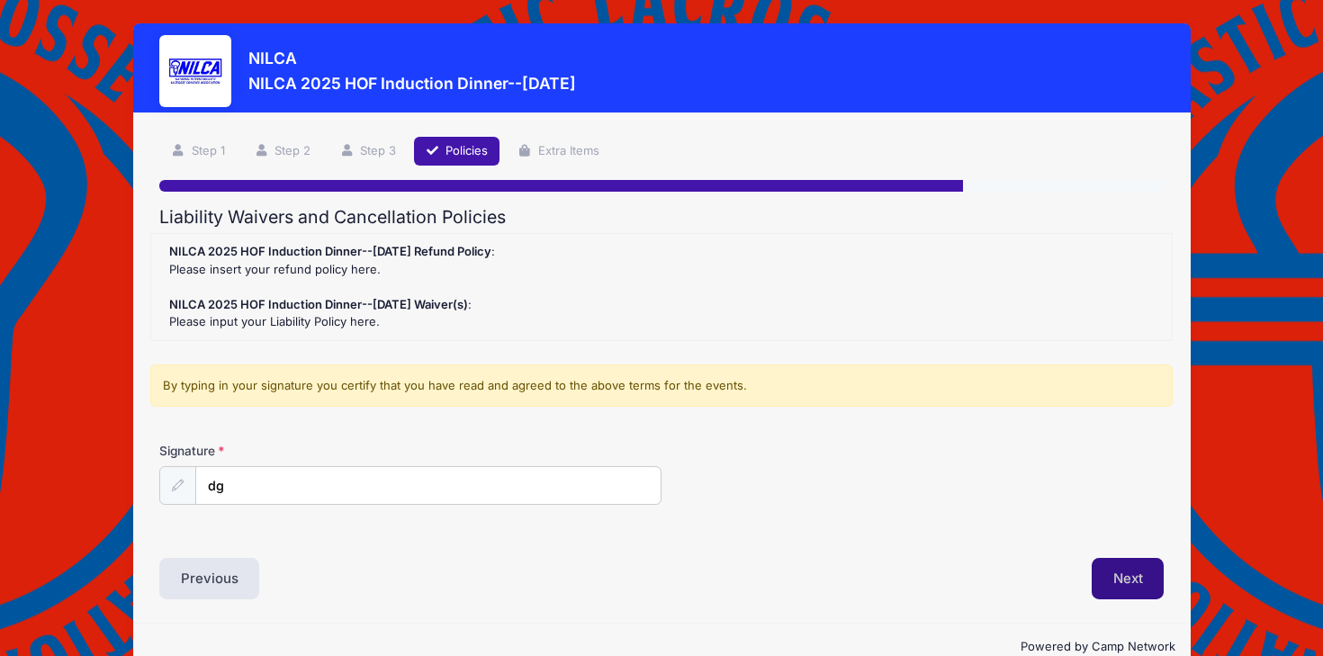
click at [1123, 581] on button "Next" at bounding box center [1128, 578] width 73 height 41
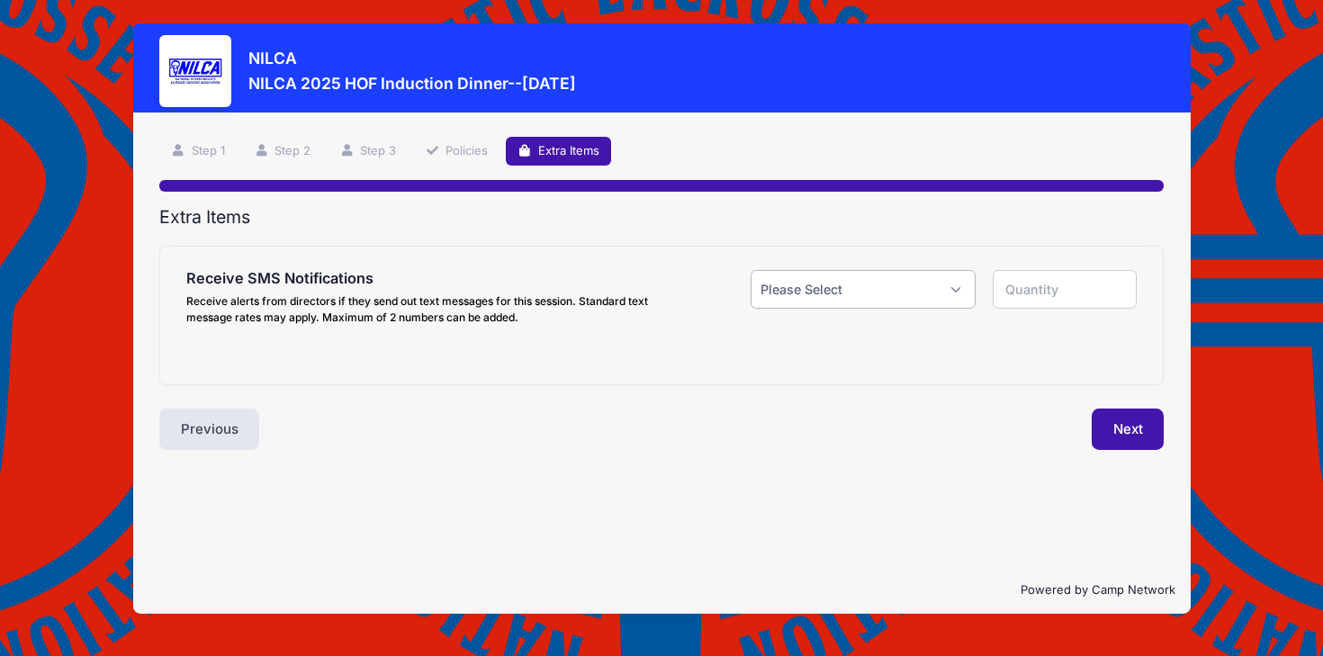
click at [934, 295] on select "Please Select Yes ($0.00) No" at bounding box center [863, 289] width 224 height 39
select select "0"
click at [751, 270] on select "Please Select Yes ($0.00) No" at bounding box center [863, 289] width 224 height 39
type input "0"
click at [1128, 424] on button "Next" at bounding box center [1128, 429] width 73 height 41
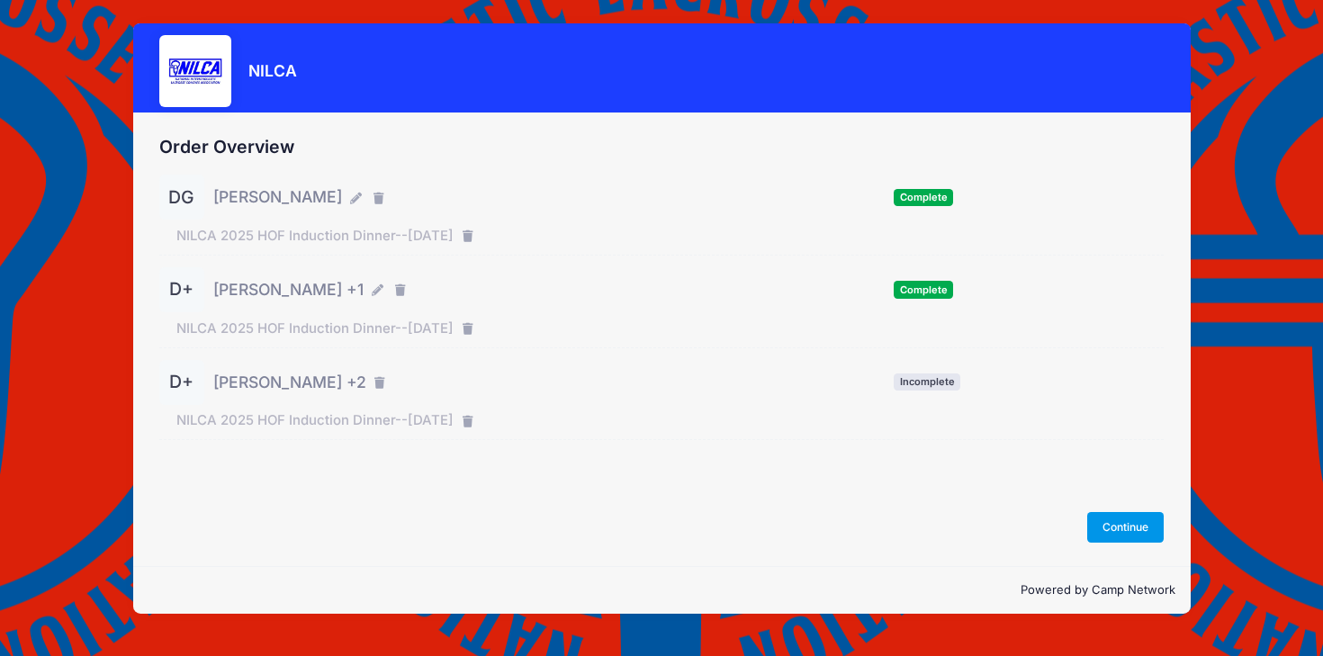
click at [1120, 536] on button "Continue" at bounding box center [1126, 527] width 77 height 31
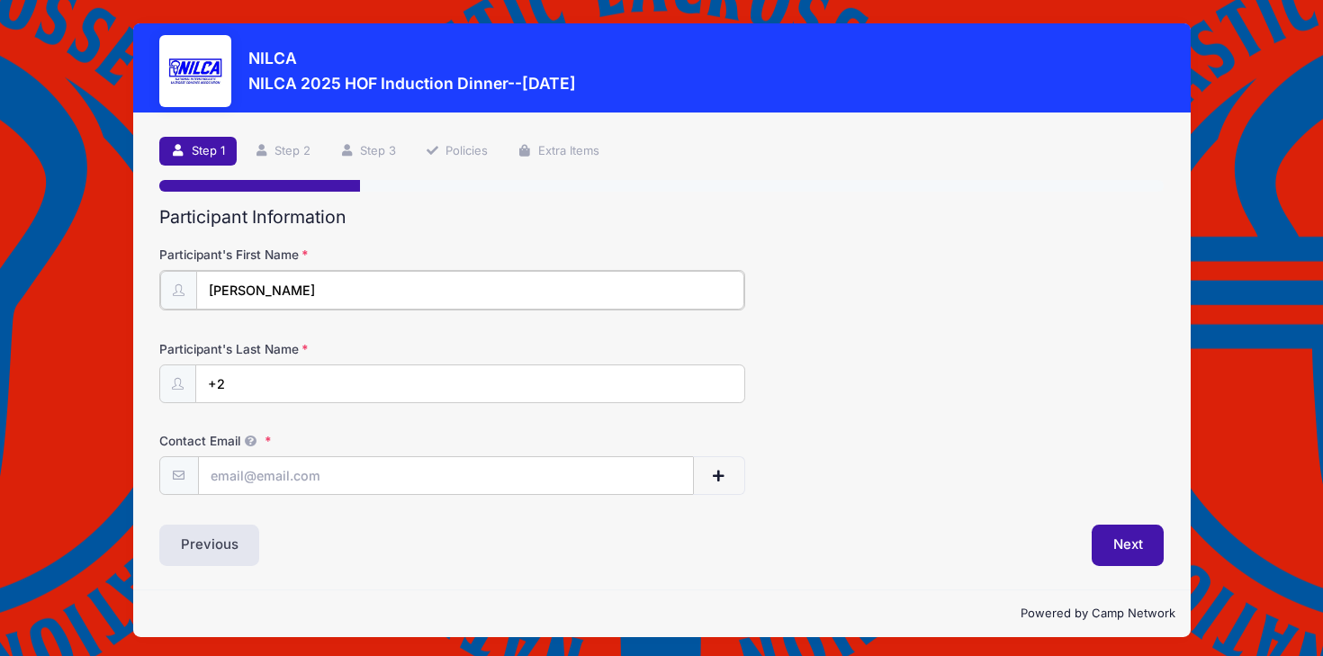
click at [272, 286] on input "[PERSON_NAME]" at bounding box center [470, 290] width 548 height 39
type input "[PERSON_NAME]"
click at [235, 469] on input "Contact Email" at bounding box center [446, 475] width 494 height 39
type input "[EMAIL_ADDRESS][DOMAIN_NAME]"
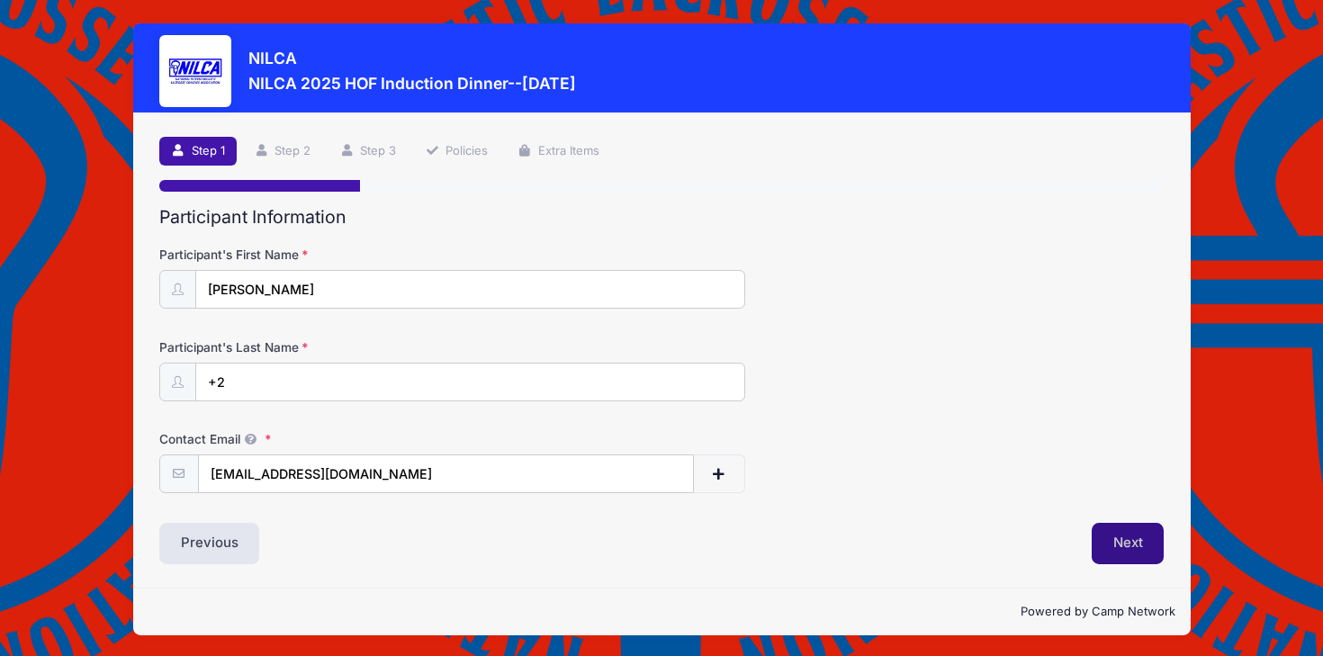
click at [1134, 538] on button "Next" at bounding box center [1128, 543] width 73 height 41
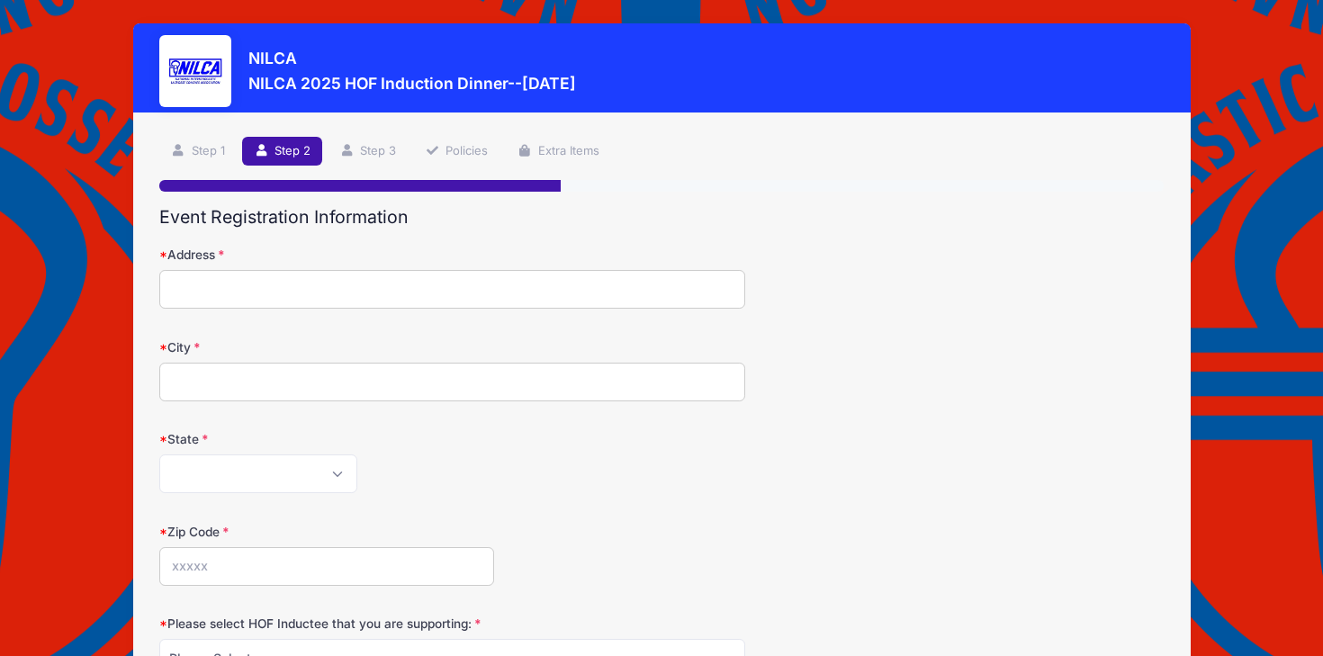
click at [196, 278] on input "Address" at bounding box center [452, 289] width 586 height 39
type input "[STREET_ADDRESS]"
type input "[GEOGRAPHIC_DATA]"
select select "NY"
type input "11530"
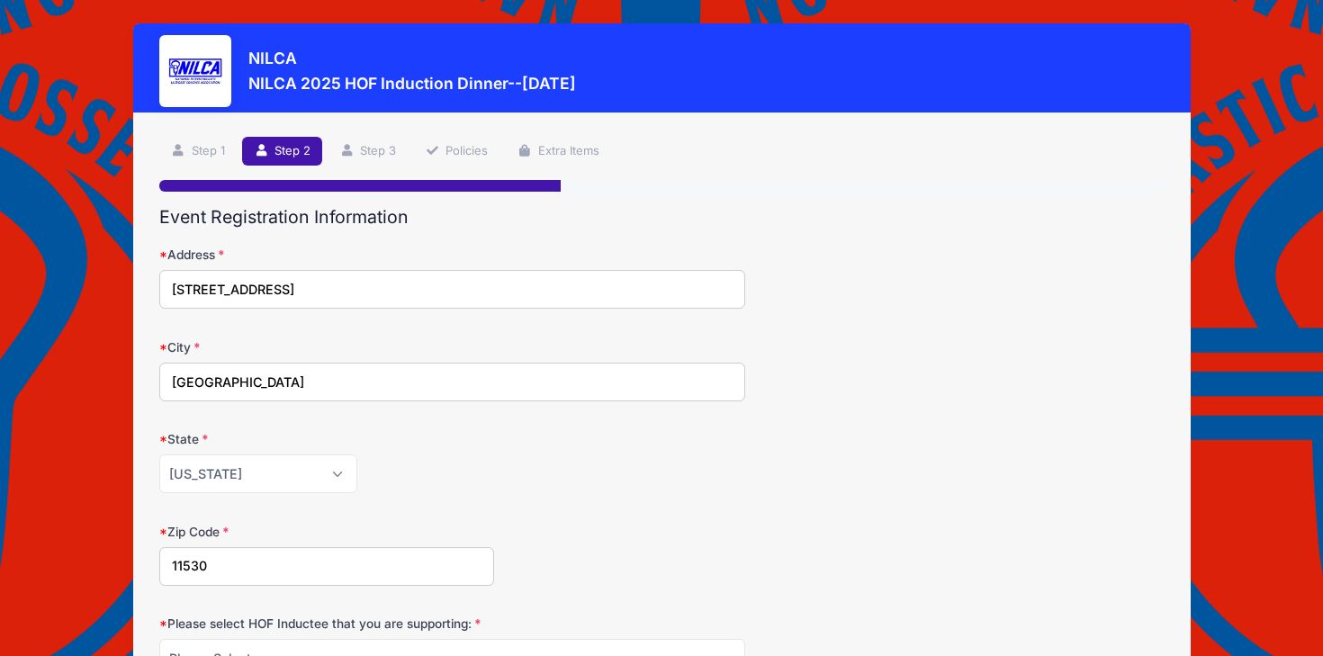
scroll to position [186, 0]
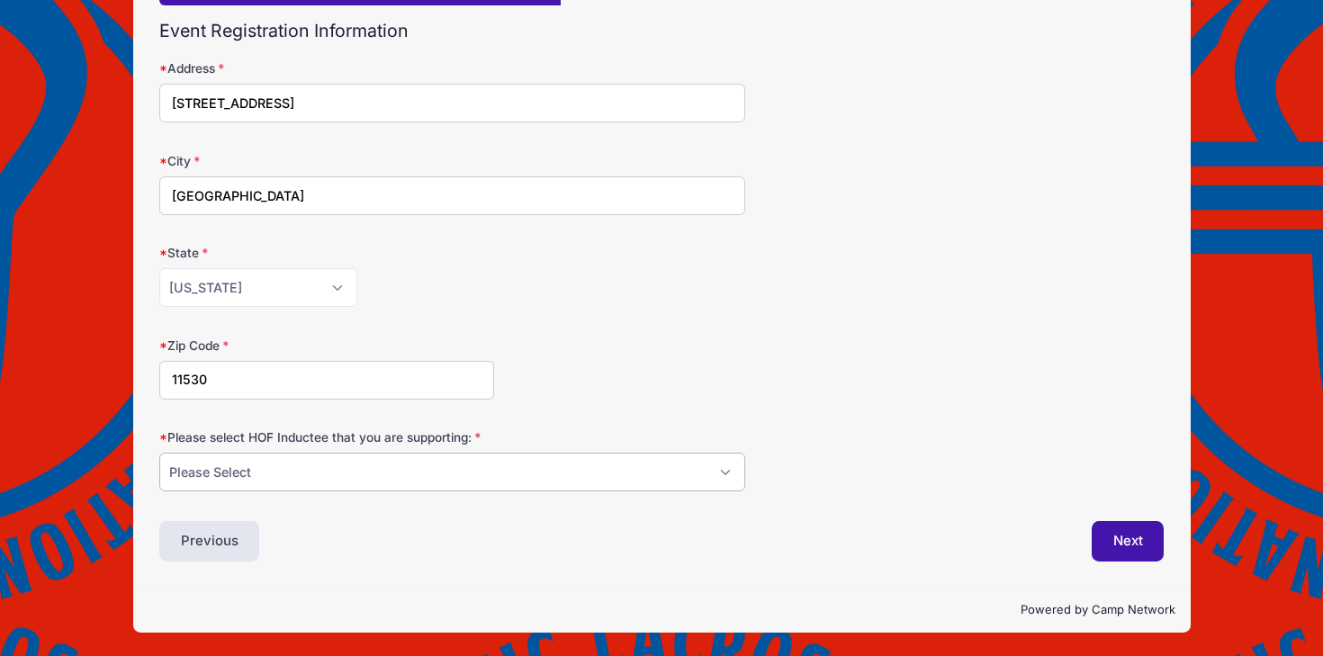
click at [673, 480] on select "Please Select [PERSON_NAME] [PERSON_NAME] [PERSON_NAME] [PERSON_NAME] [PERSON_N…" at bounding box center [452, 472] width 586 height 39
select select "[PERSON_NAME]"
click at [159, 453] on select "Please Select [PERSON_NAME] [PERSON_NAME] [PERSON_NAME] [PERSON_NAME] [PERSON_N…" at bounding box center [452, 472] width 586 height 39
click at [1137, 537] on button "Next" at bounding box center [1128, 541] width 73 height 41
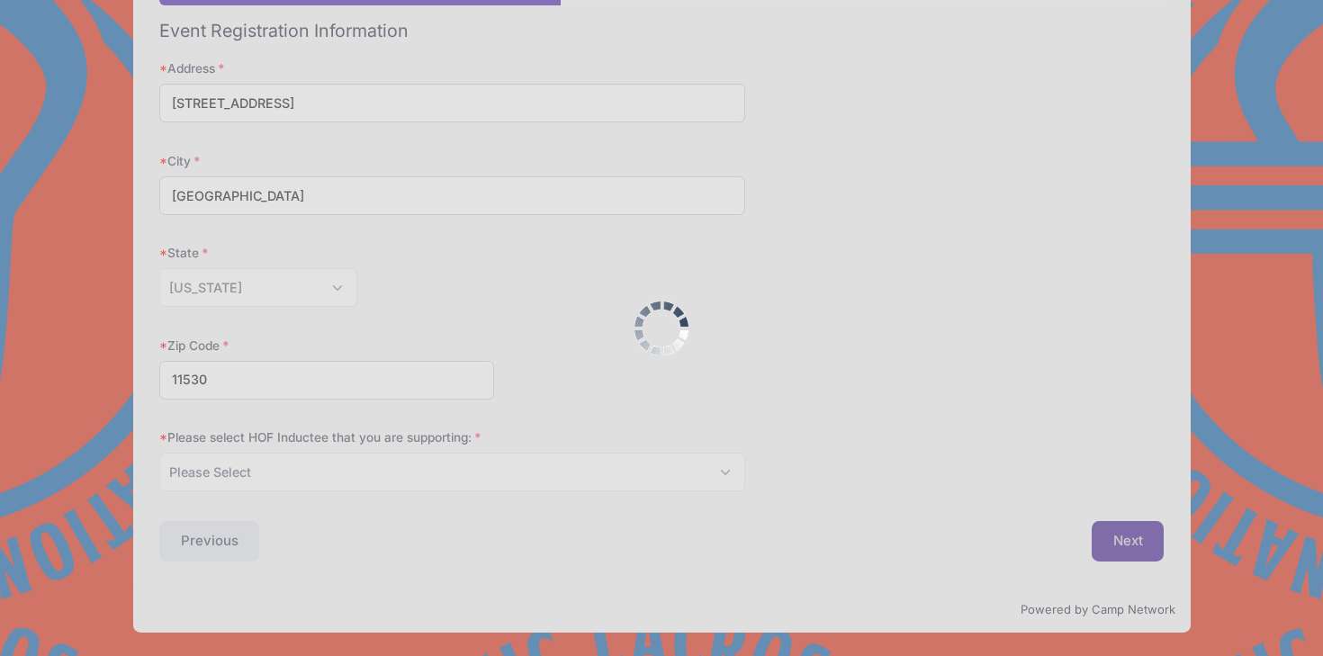
scroll to position [0, 0]
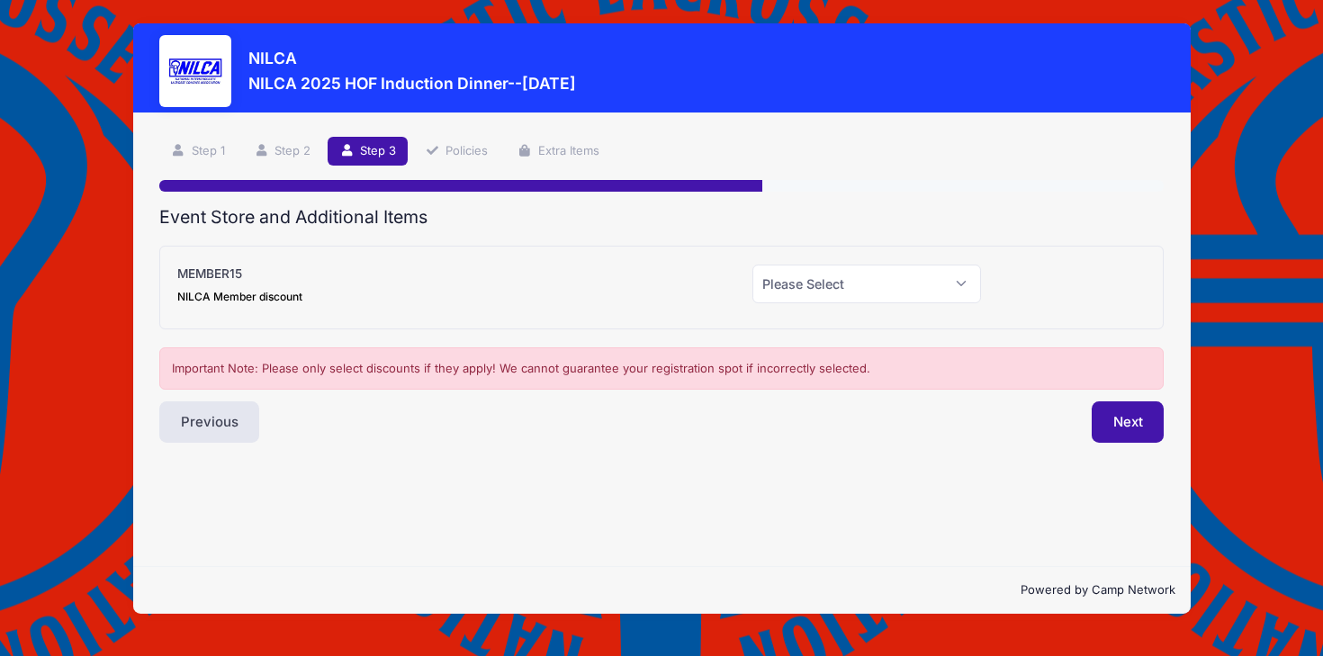
click at [900, 312] on div "MEMBER15 NILCA Member discount Please Select Yes (-$15.00) No" at bounding box center [662, 288] width 1006 height 84
click at [907, 279] on select "Please Select Yes (-$15.00) No" at bounding box center [867, 284] width 229 height 39
select select "0"
click at [753, 265] on select "Please Select Yes (-$15.00) No" at bounding box center [867, 284] width 229 height 39
click at [1147, 431] on button "Next" at bounding box center [1128, 422] width 73 height 41
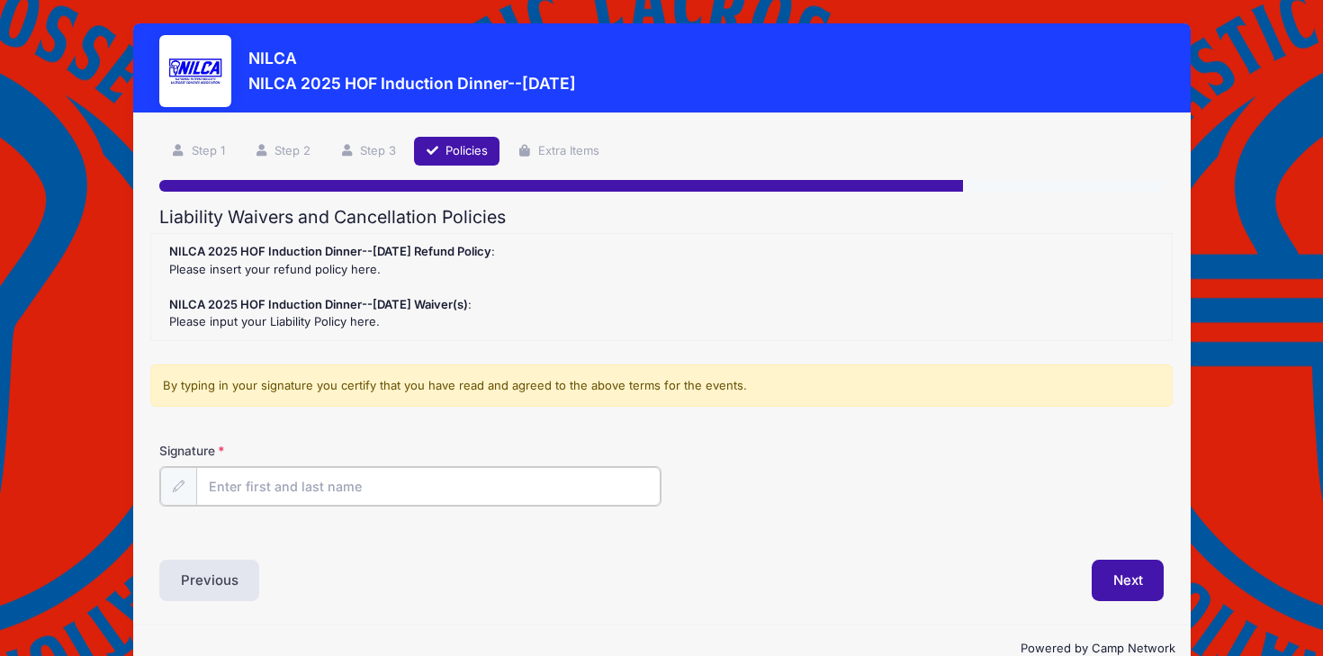
click at [316, 474] on input "Signature" at bounding box center [428, 486] width 465 height 39
type input "dg"
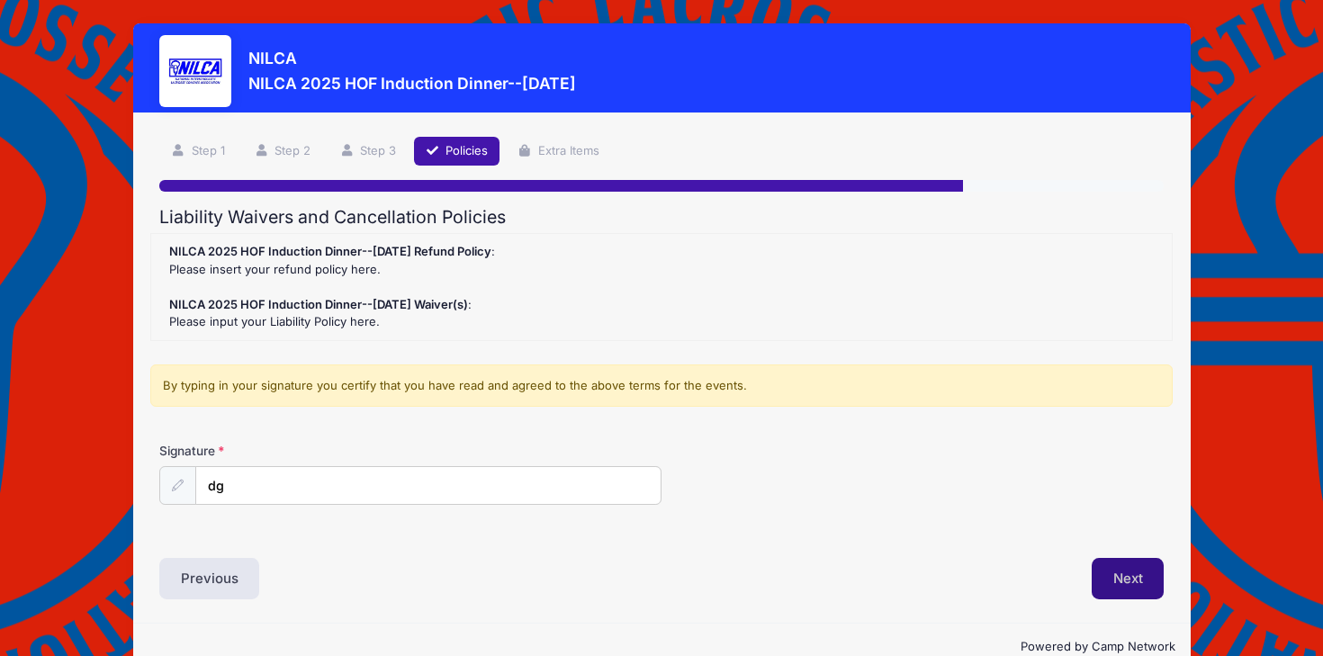
click at [1133, 572] on button "Next" at bounding box center [1128, 578] width 73 height 41
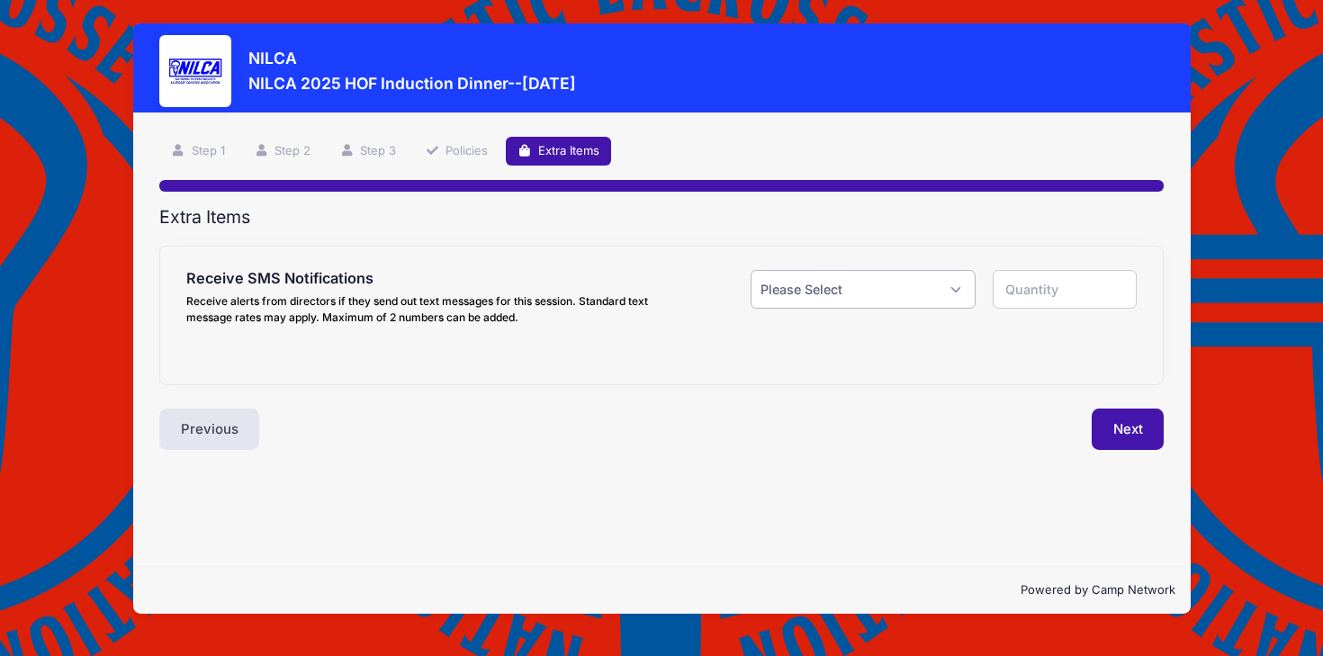
click at [926, 284] on select "Please Select Yes ($0.00) No" at bounding box center [863, 289] width 224 height 39
select select "0"
click at [751, 270] on select "Please Select Yes ($0.00) No" at bounding box center [863, 289] width 224 height 39
type input "0"
click at [1124, 422] on button "Next" at bounding box center [1128, 429] width 73 height 41
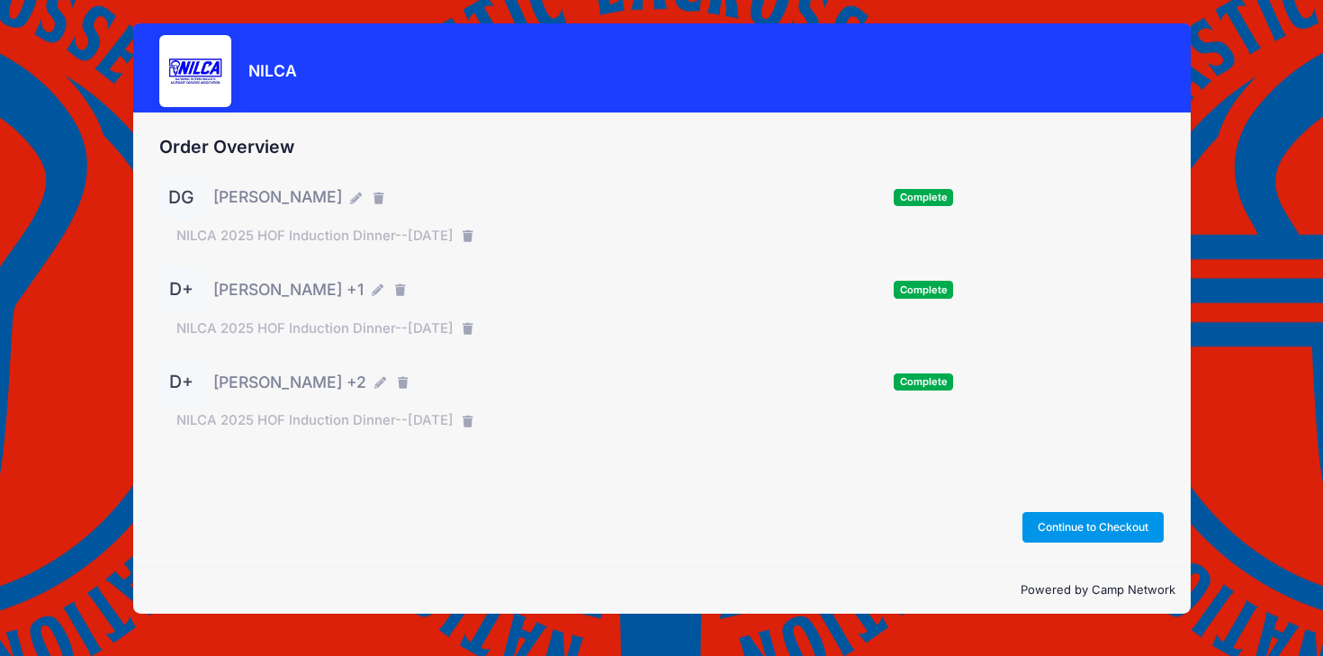
click at [1104, 528] on button "Continue to Checkout" at bounding box center [1094, 527] width 142 height 31
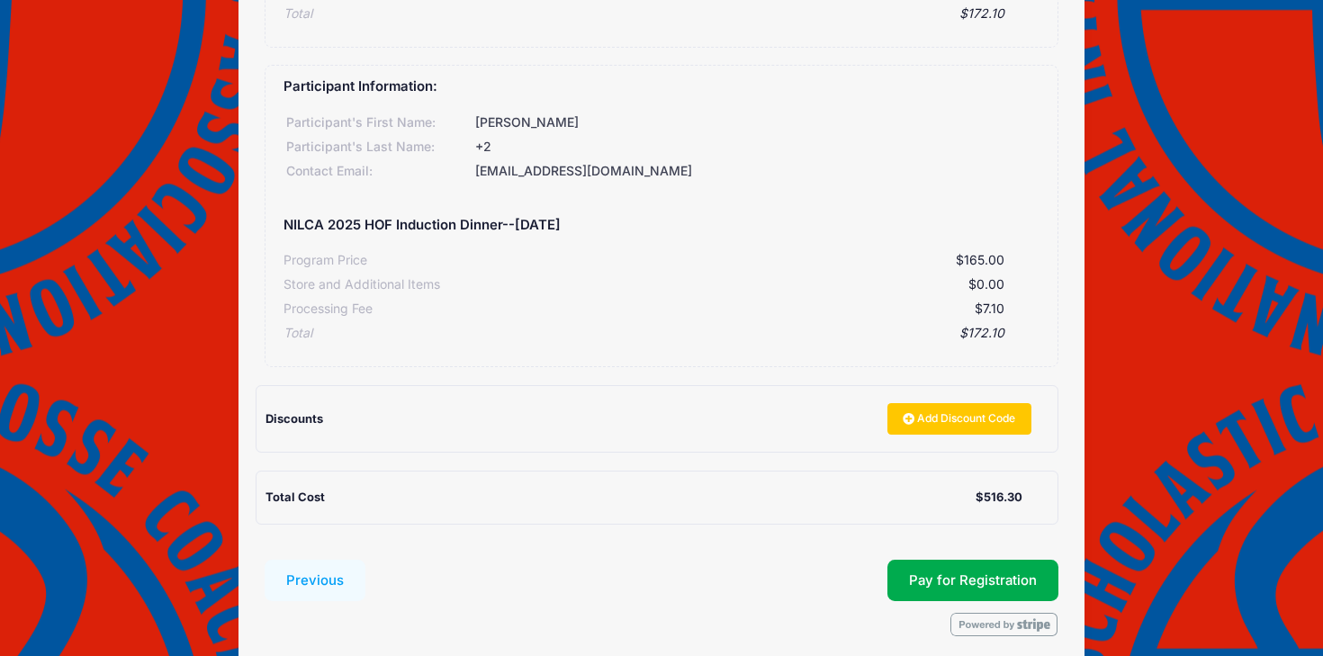
scroll to position [822, 0]
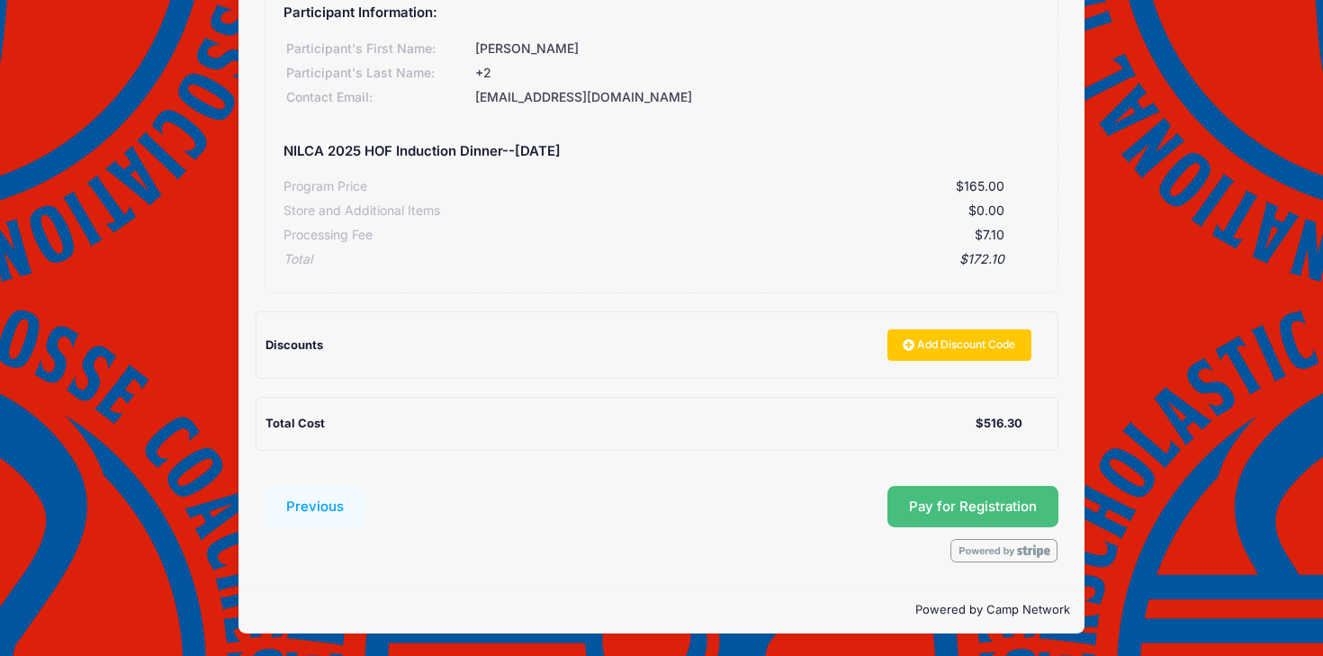
click at [907, 511] on button "Pay for Registration" at bounding box center [973, 506] width 171 height 41
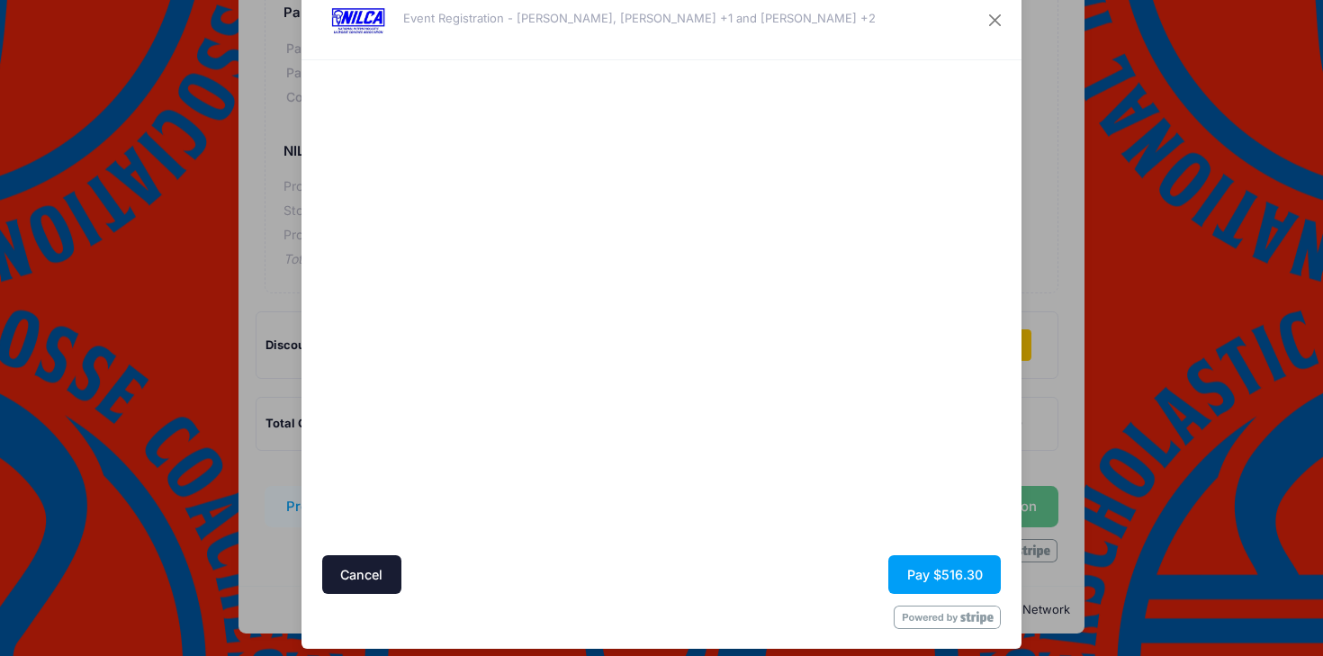
scroll to position [70, 0]
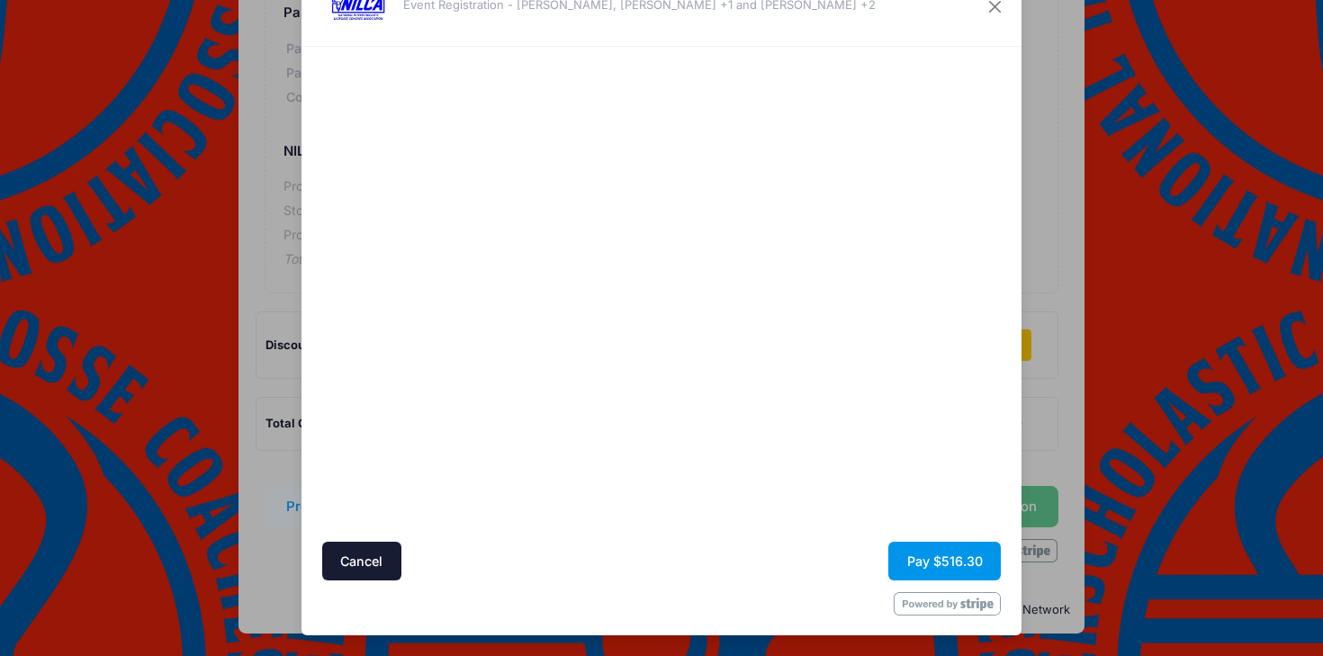
click at [909, 563] on button "Pay $516.30" at bounding box center [945, 561] width 113 height 39
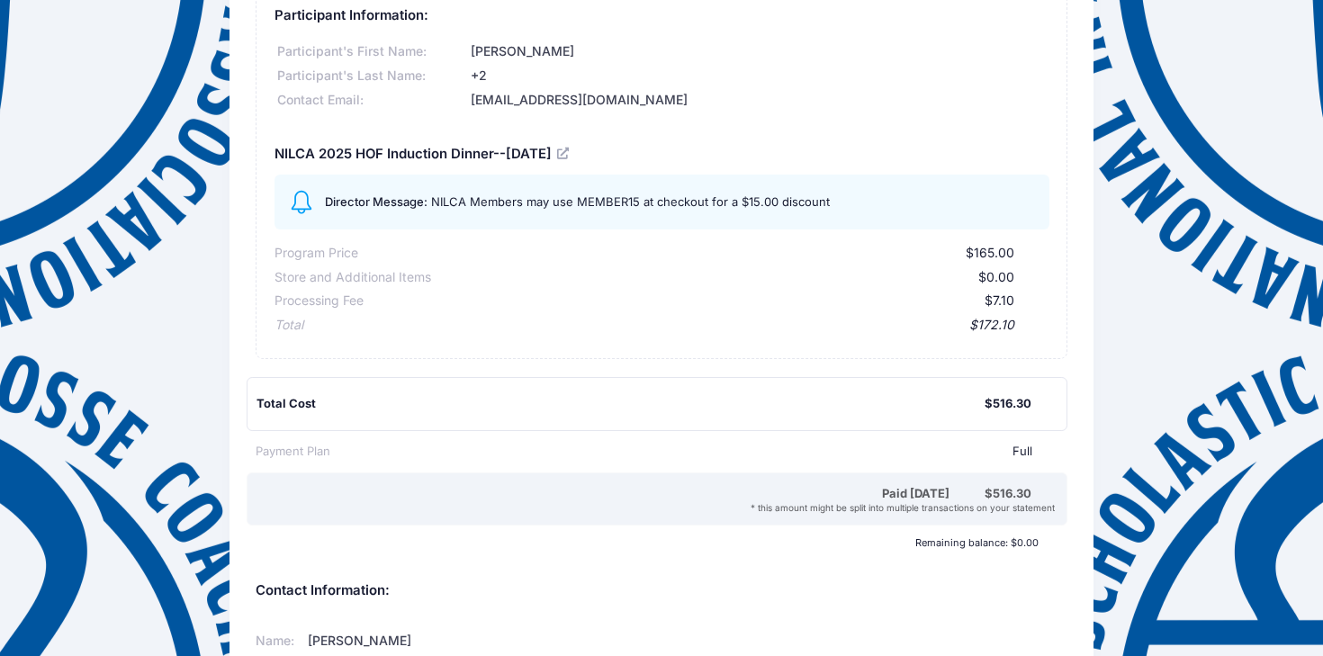
scroll to position [882, 0]
